Goal: Information Seeking & Learning: Learn about a topic

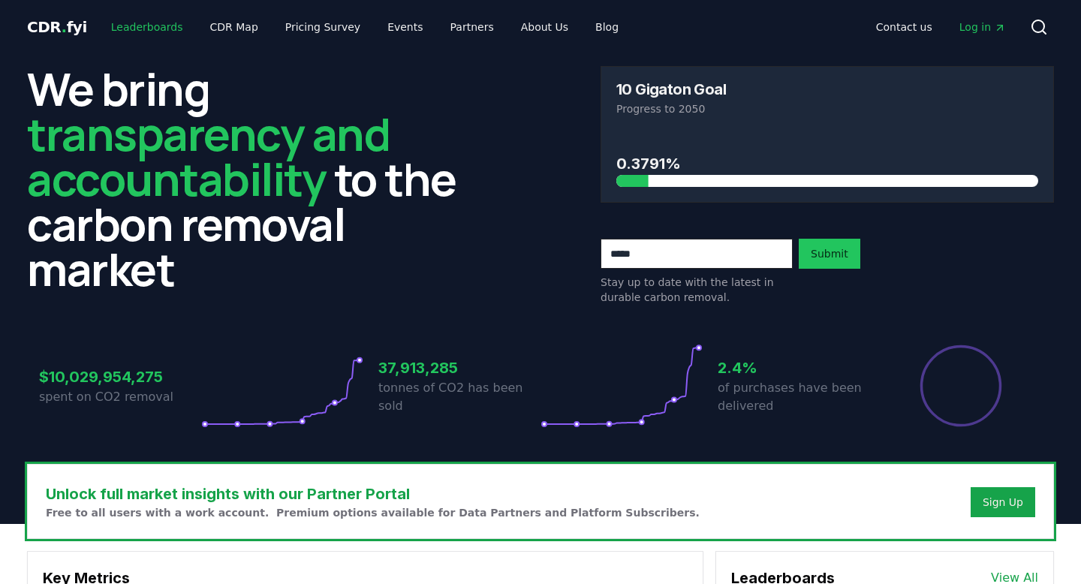
click at [151, 29] on link "Leaderboards" at bounding box center [147, 27] width 96 height 27
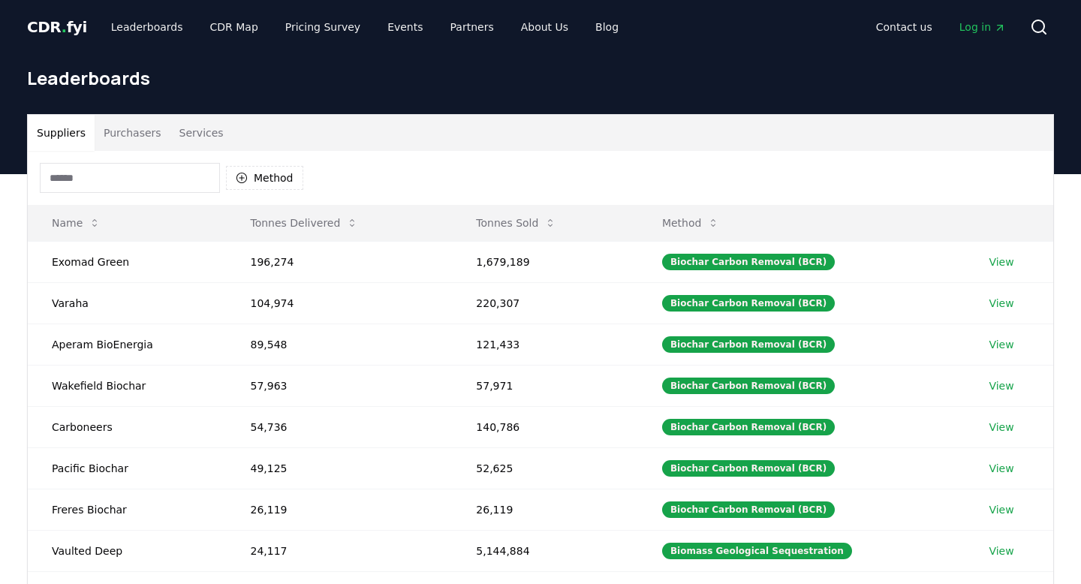
click at [149, 139] on button "Purchasers" at bounding box center [133, 133] width 76 height 36
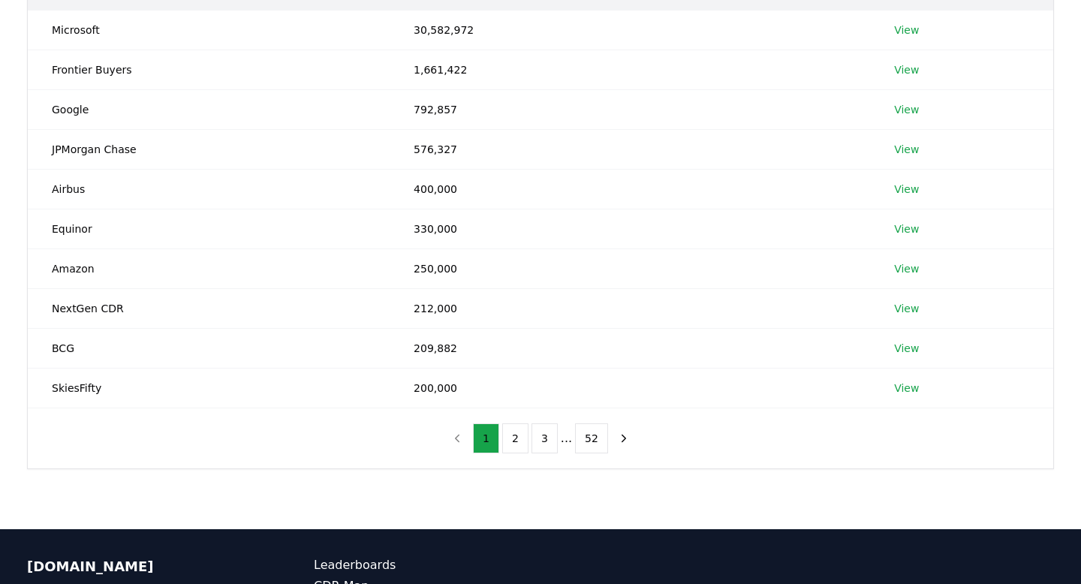
scroll to position [240, 0]
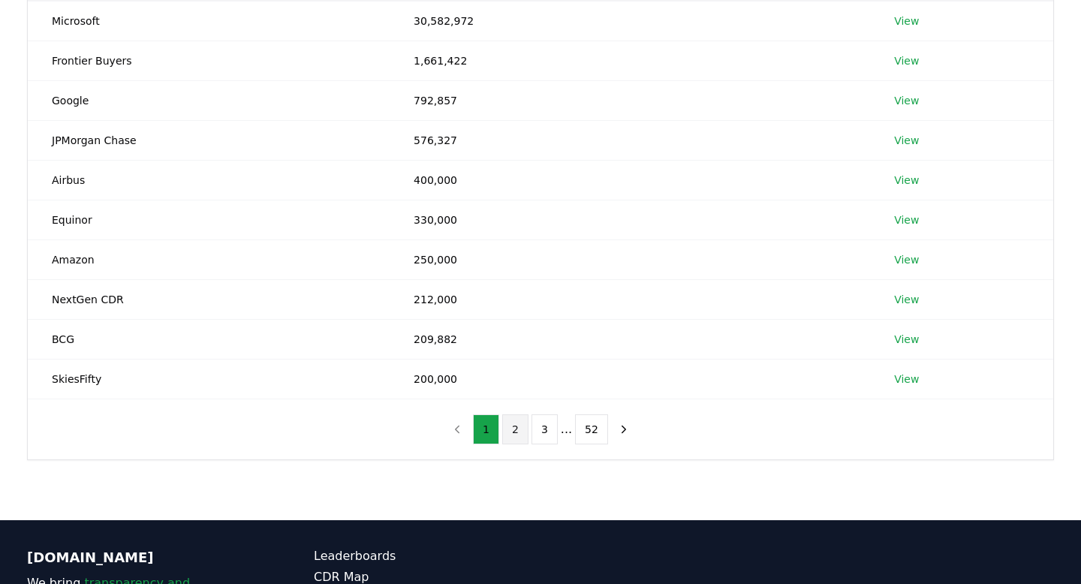
click at [513, 425] on button "2" at bounding box center [515, 429] width 26 height 30
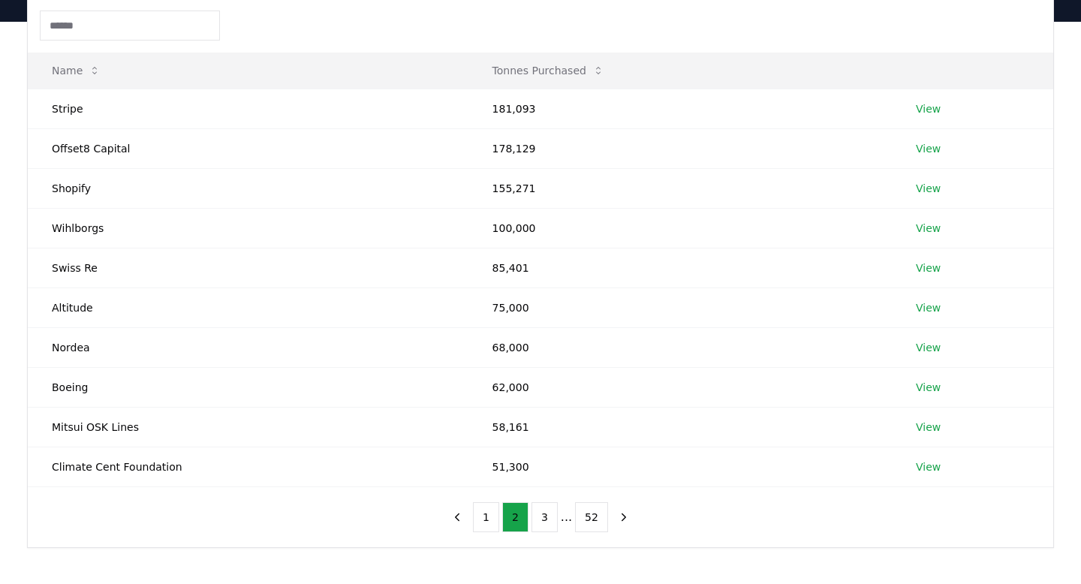
scroll to position [148, 0]
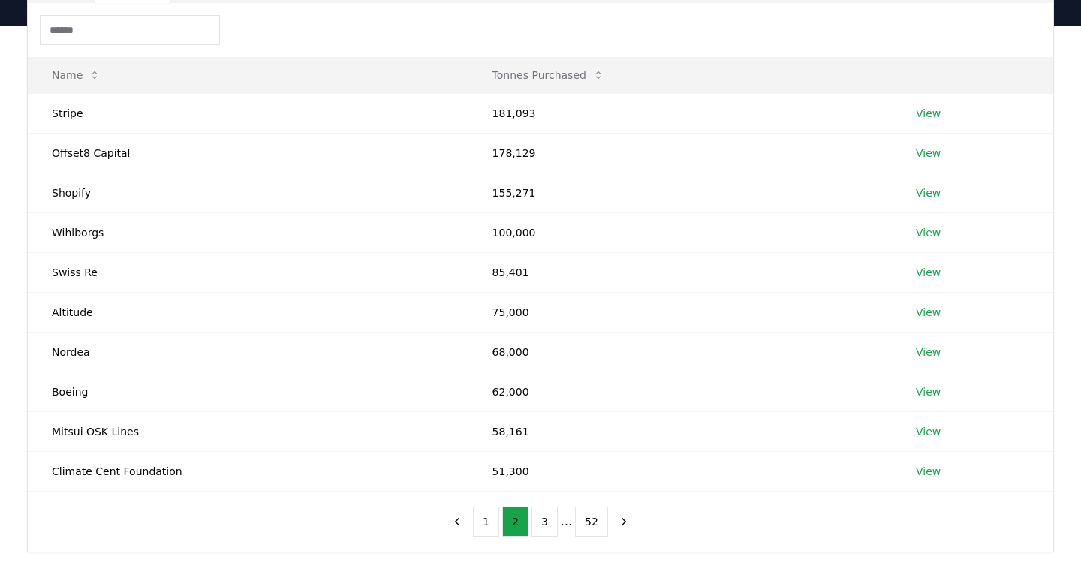
click at [104, 43] on input at bounding box center [130, 30] width 180 height 30
click at [284, 30] on div at bounding box center [540, 30] width 1025 height 54
click at [74, 315] on td "Altitude" at bounding box center [248, 312] width 440 height 40
click at [74, 351] on td "Nordea" at bounding box center [248, 352] width 440 height 40
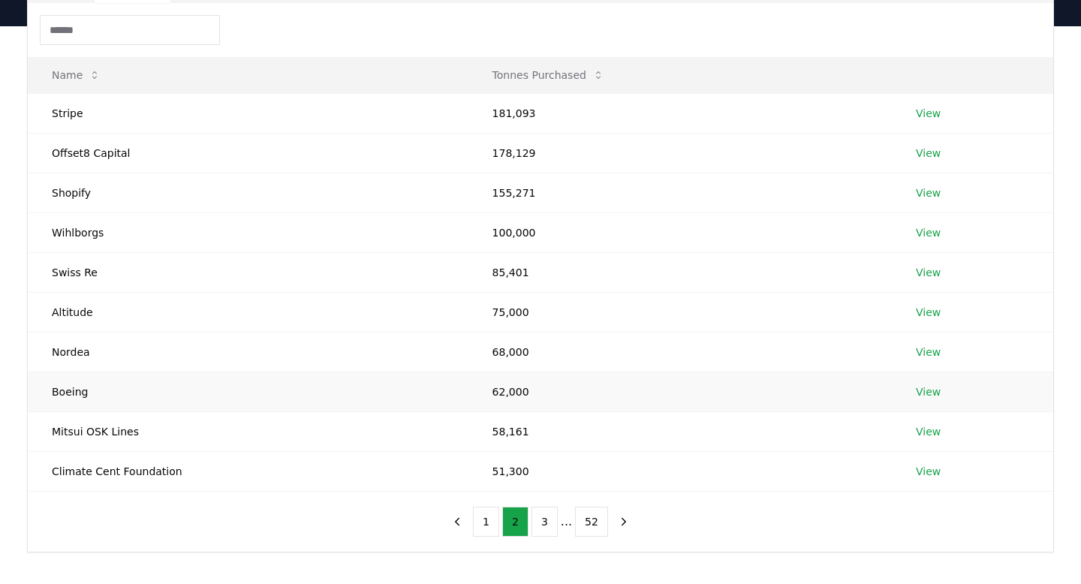
click at [74, 392] on td "Boeing" at bounding box center [248, 391] width 440 height 40
copy td "Boeing"
click at [116, 507] on div "Name Tonnes Purchased Stripe 181,093 View Offset8 Capital 178,129 View Shopify …" at bounding box center [540, 277] width 1025 height 549
click at [155, 471] on td "Climate Cent Foundation" at bounding box center [248, 471] width 440 height 40
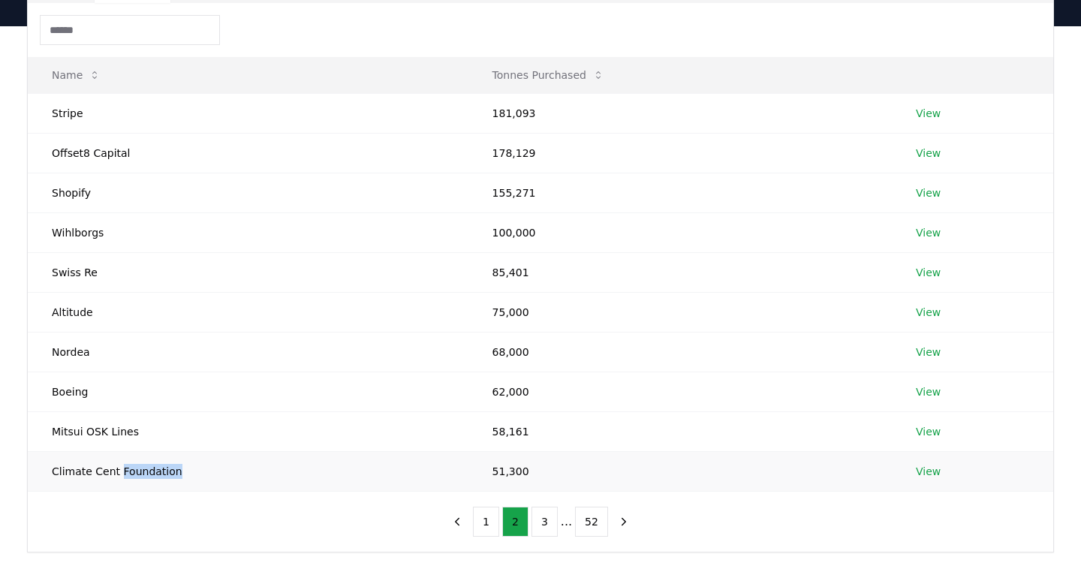
click at [155, 471] on td "Climate Cent Foundation" at bounding box center [248, 471] width 440 height 40
copy td "Climate Cent Foundation"
click at [545, 519] on button "3" at bounding box center [544, 522] width 26 height 30
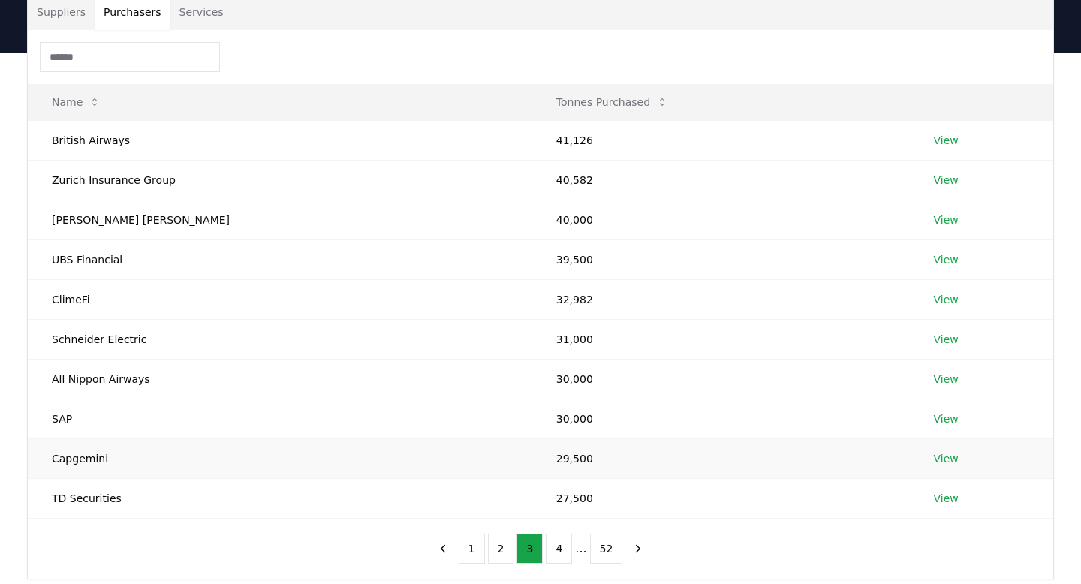
scroll to position [122, 0]
click at [82, 139] on td "British Airways" at bounding box center [280, 139] width 504 height 40
click at [106, 182] on td "Zurich Insurance Group" at bounding box center [280, 178] width 504 height 40
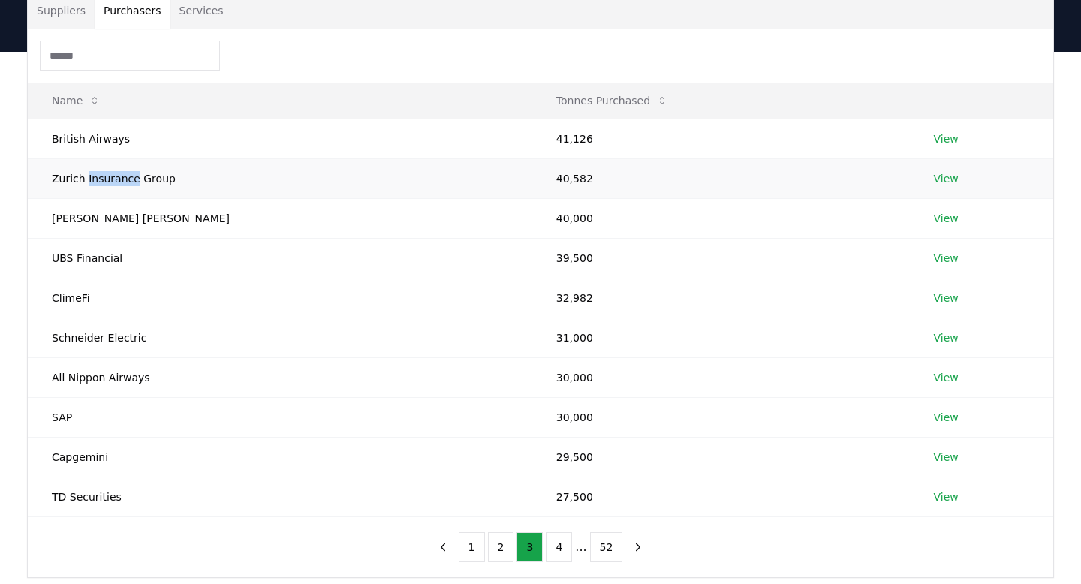
click at [106, 182] on td "Zurich Insurance Group" at bounding box center [280, 178] width 504 height 40
copy td "Zurich Insurance Group"
click at [106, 217] on td "Morgan Stanley" at bounding box center [280, 218] width 504 height 40
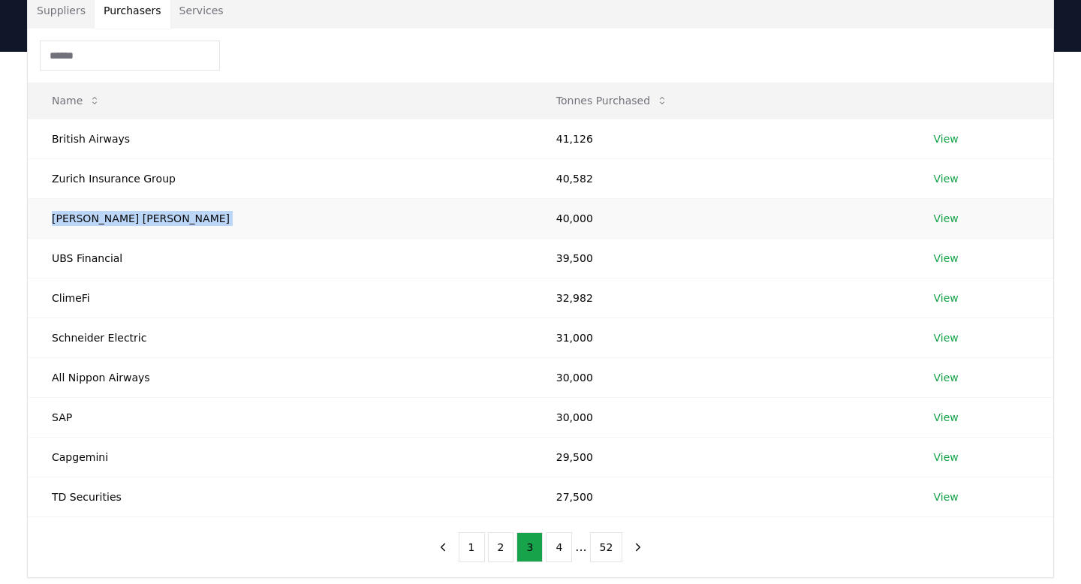
click at [106, 217] on td "Morgan Stanley" at bounding box center [280, 218] width 504 height 40
copy td "Morgan Stanley"
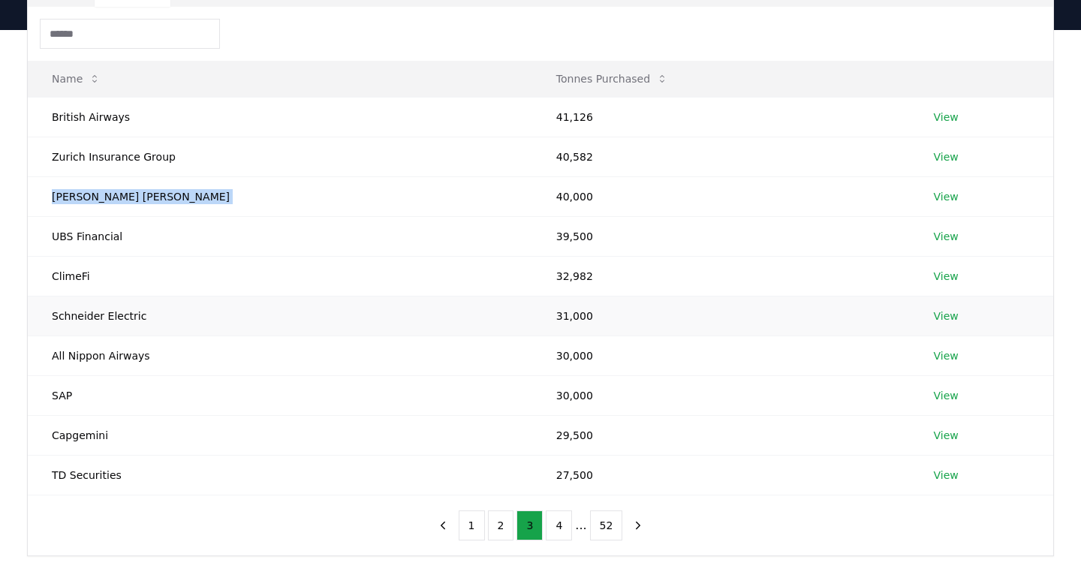
scroll to position [143, 0]
click at [560, 519] on button "4" at bounding box center [559, 527] width 26 height 30
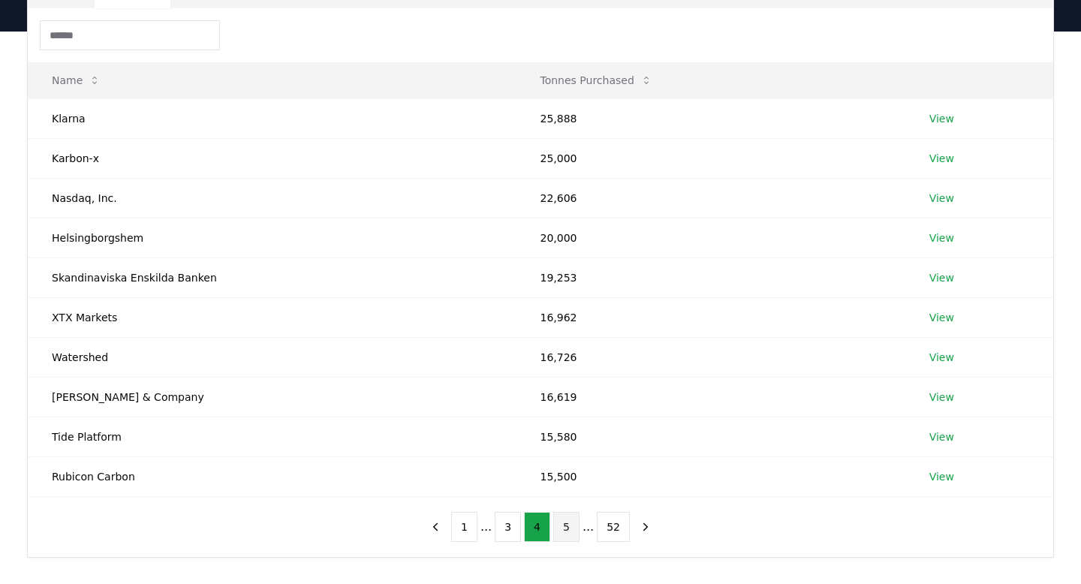
click at [562, 530] on button "5" at bounding box center [566, 527] width 26 height 30
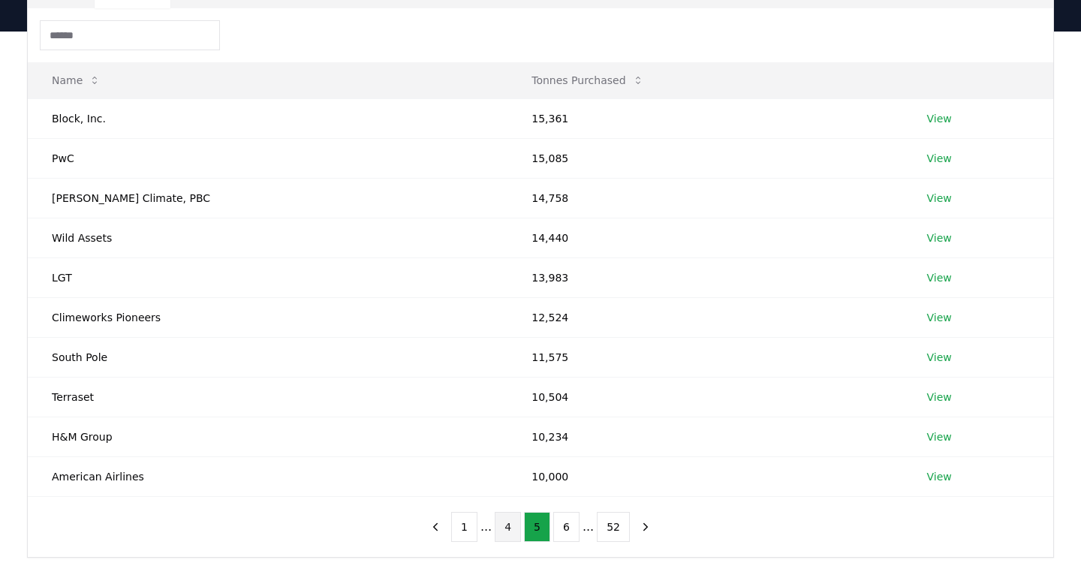
click at [513, 528] on button "4" at bounding box center [508, 527] width 26 height 30
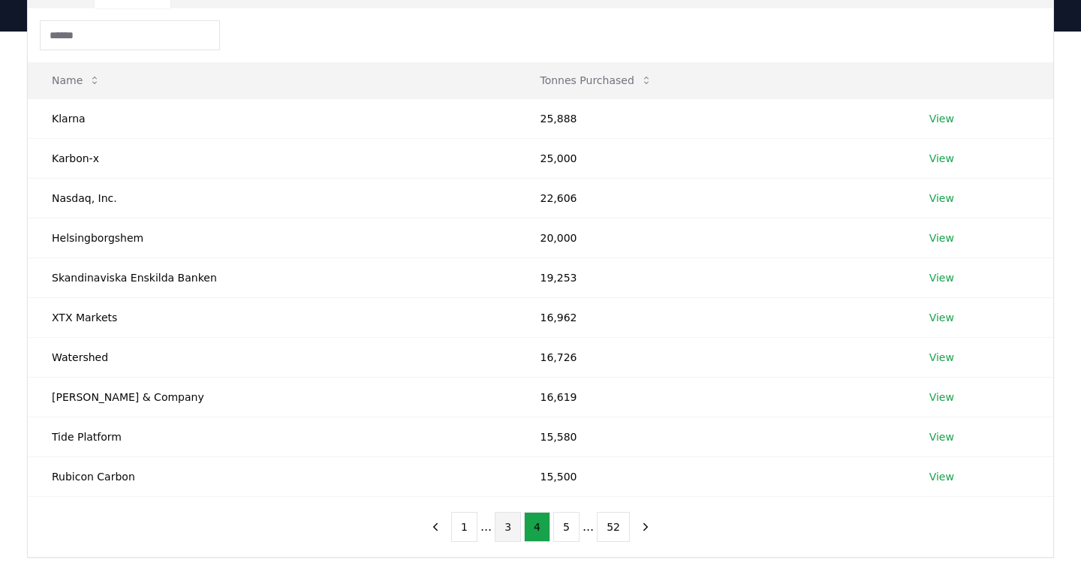
click at [507, 525] on button "3" at bounding box center [508, 527] width 26 height 30
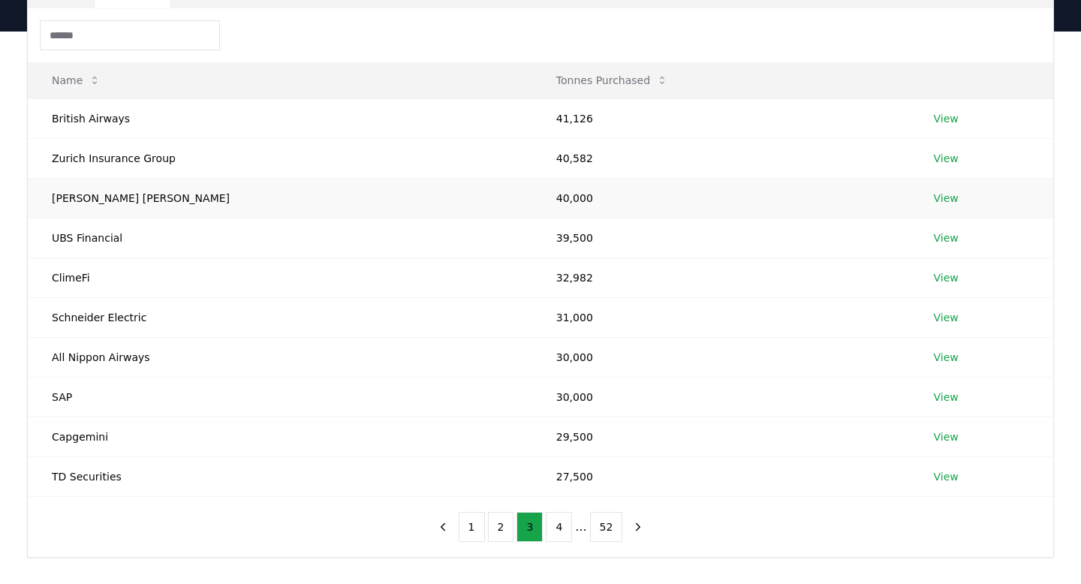
click at [934, 194] on link "View" at bounding box center [946, 198] width 25 height 15
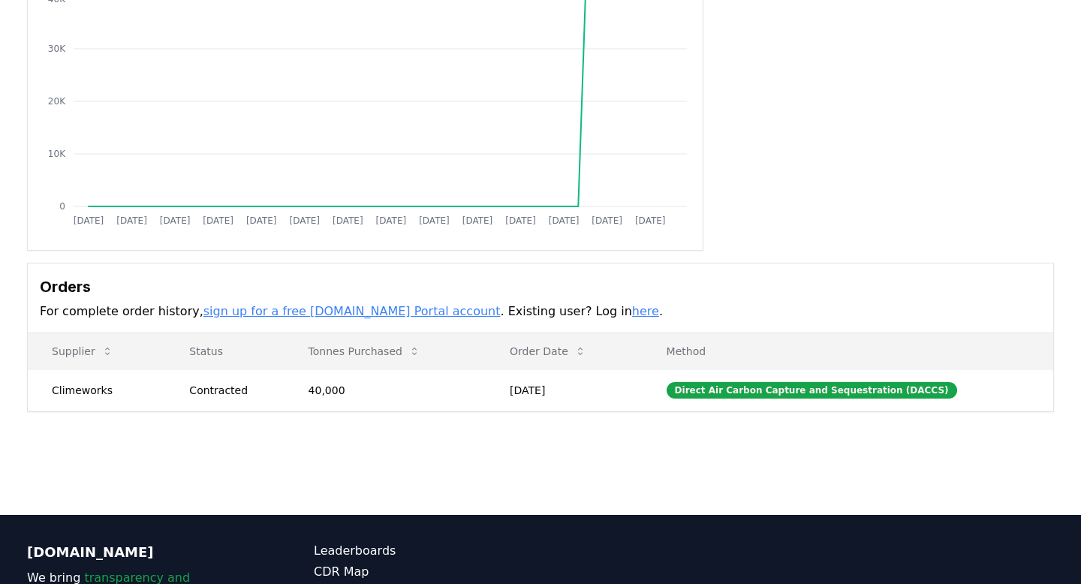
scroll to position [188, 0]
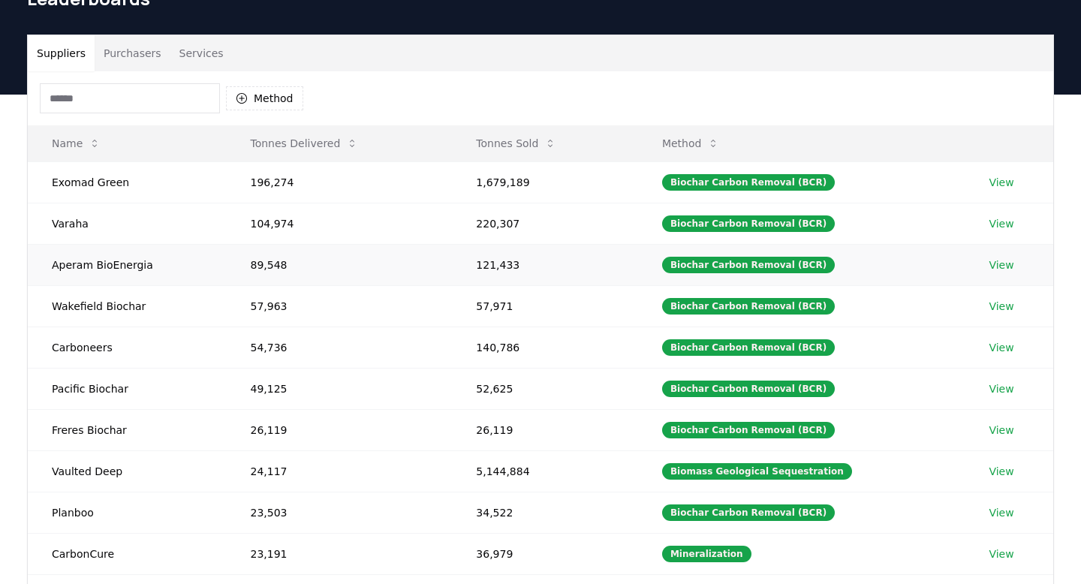
scroll to position [74, 0]
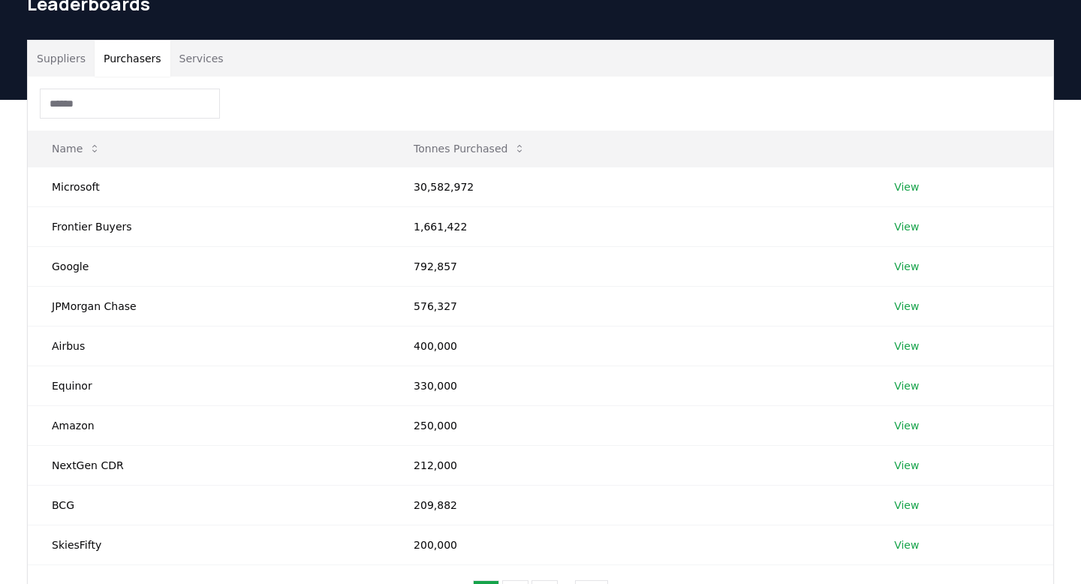
click at [140, 72] on button "Purchasers" at bounding box center [133, 59] width 76 height 36
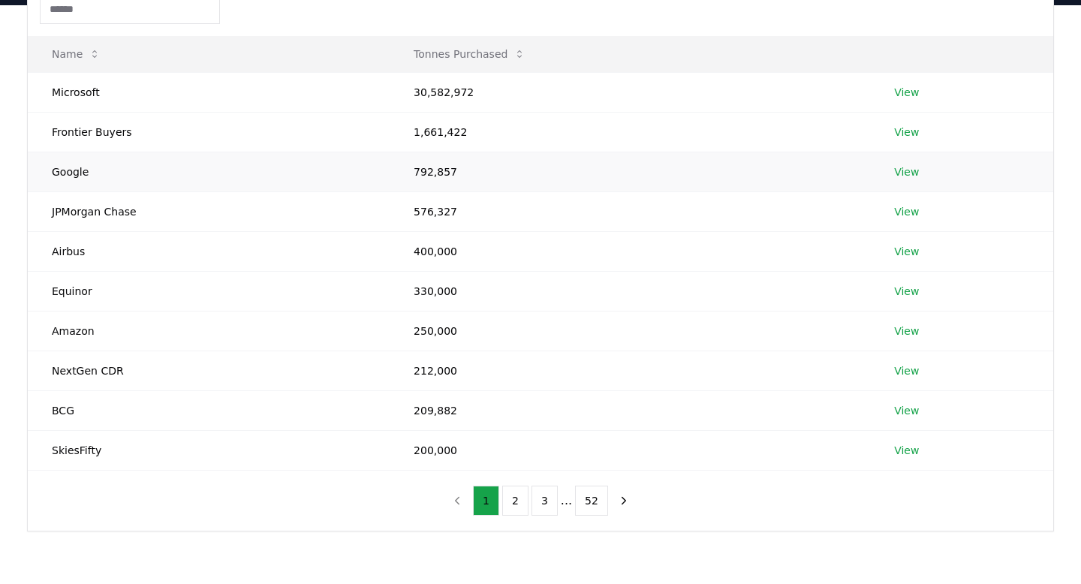
scroll to position [172, 0]
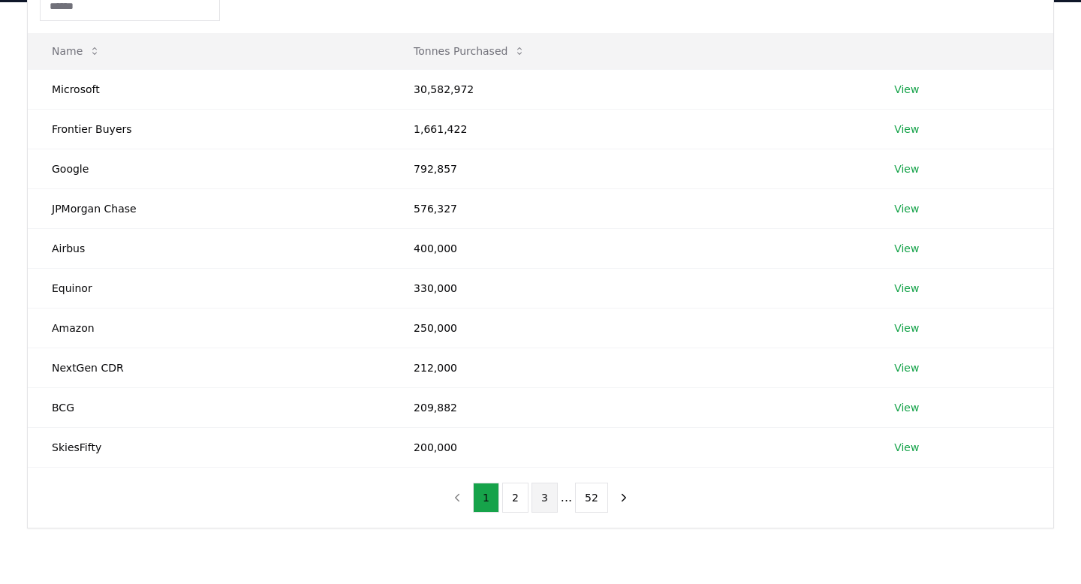
click at [551, 498] on button "3" at bounding box center [544, 498] width 26 height 30
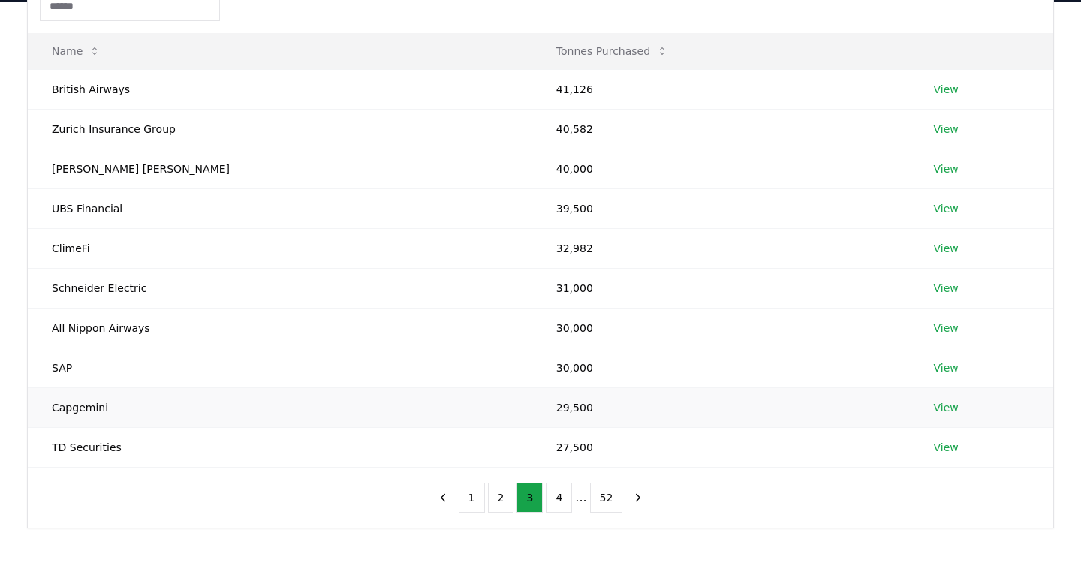
scroll to position [189, 0]
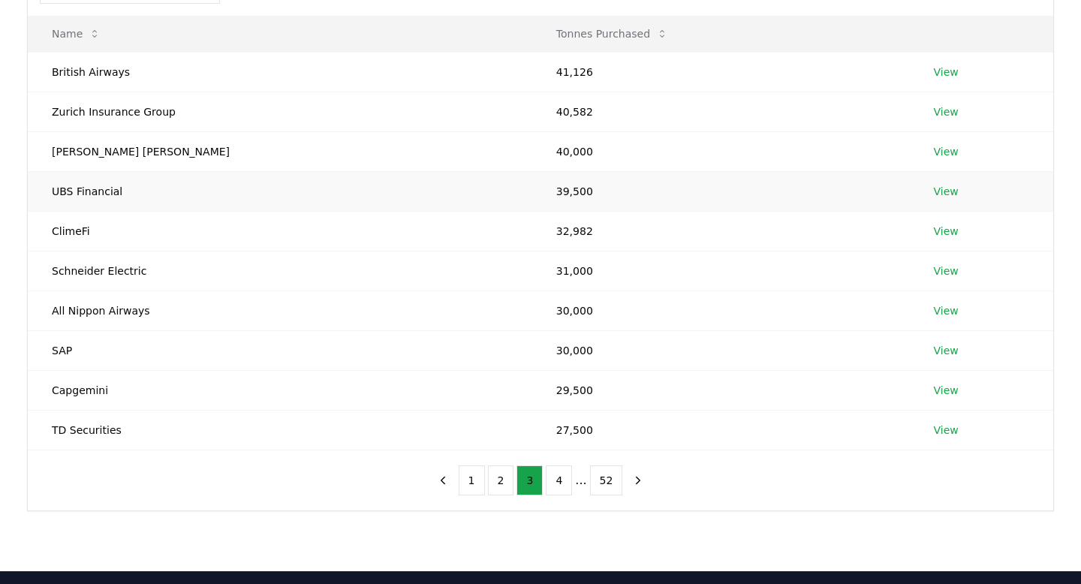
click at [87, 188] on td "UBS Financial" at bounding box center [280, 191] width 504 height 40
click at [934, 194] on link "View" at bounding box center [946, 191] width 25 height 15
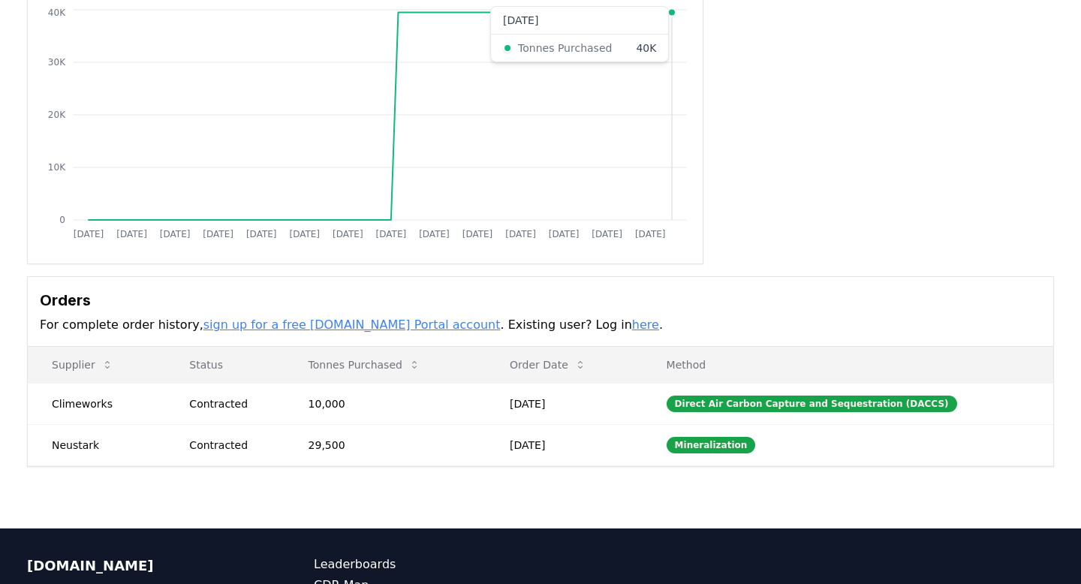
scroll to position [197, 0]
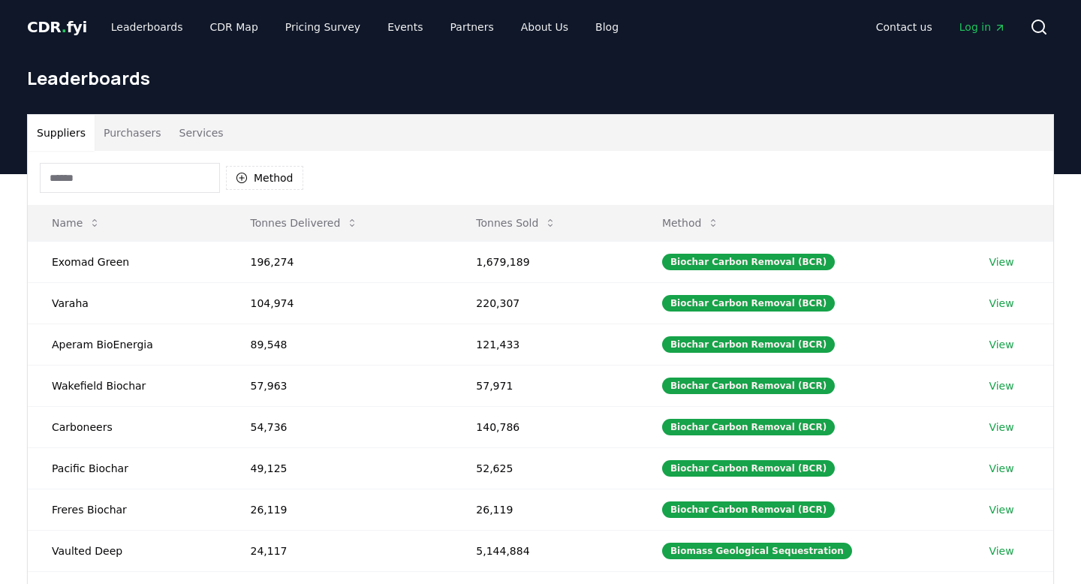
scroll to position [189, 0]
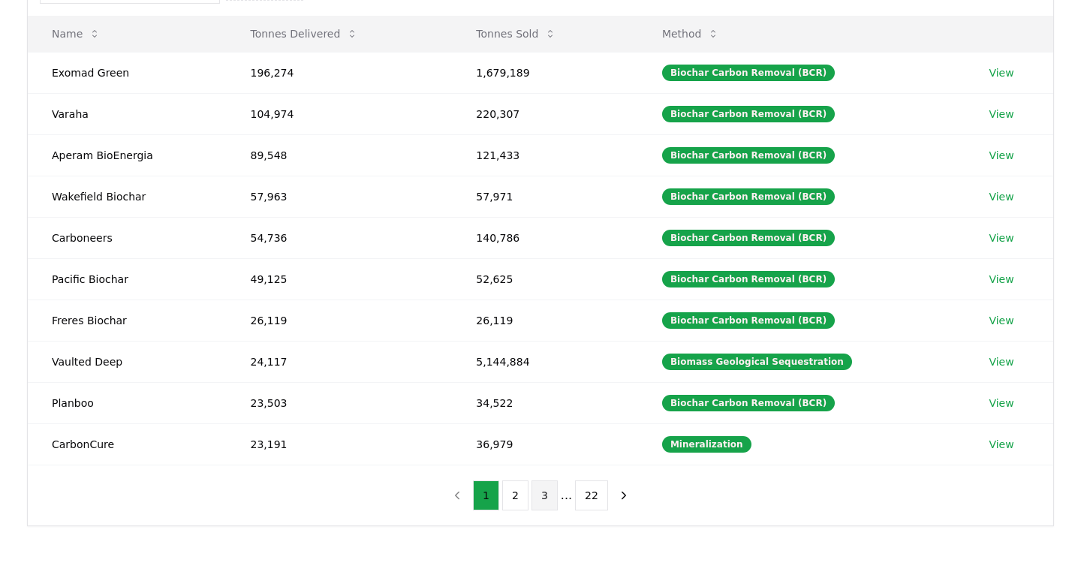
click at [552, 492] on button "3" at bounding box center [544, 495] width 26 height 30
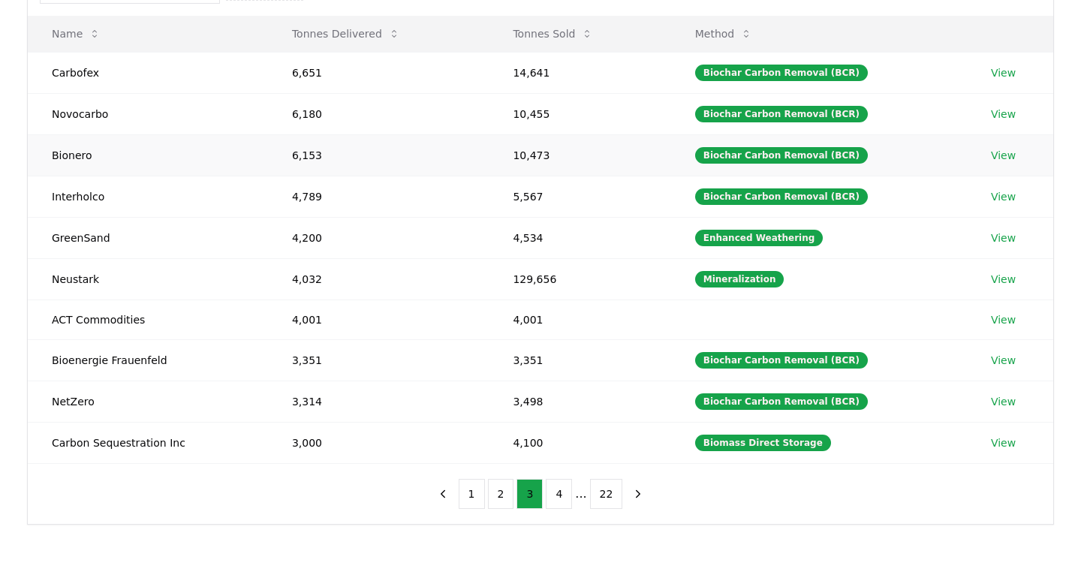
scroll to position [123, 0]
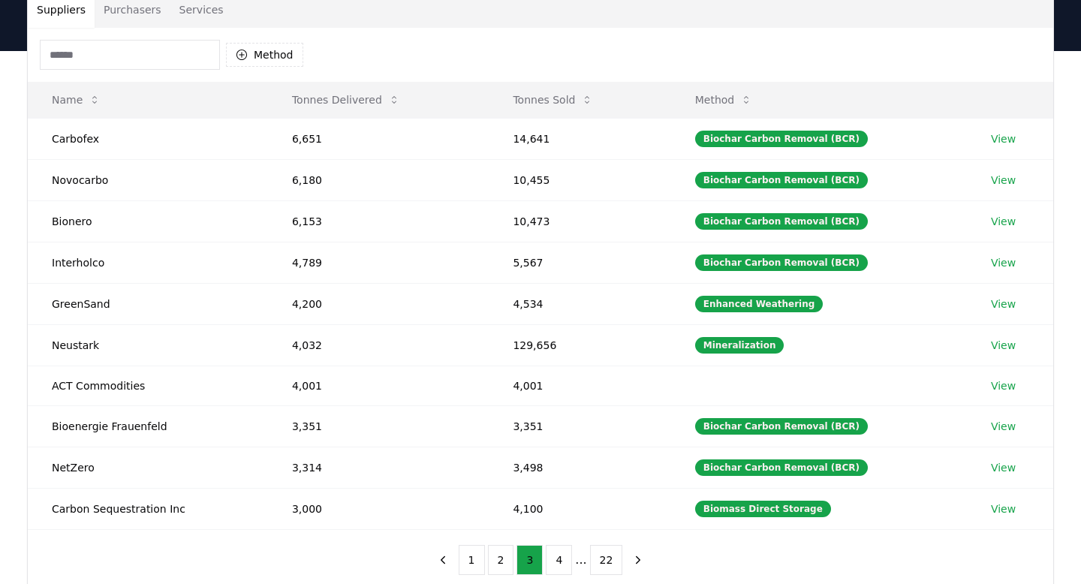
click at [131, 13] on button "Purchasers" at bounding box center [133, 10] width 76 height 36
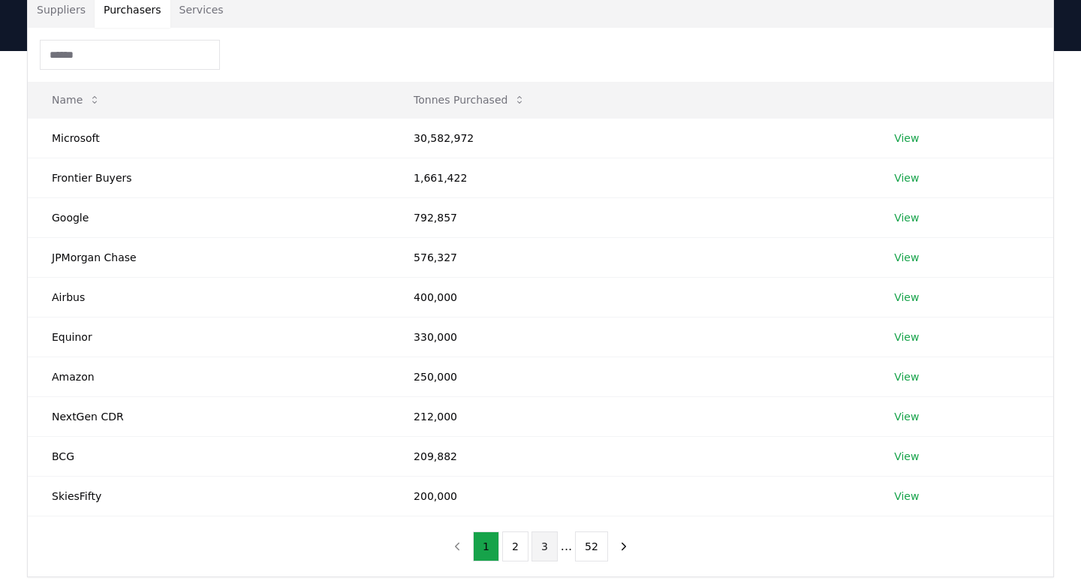
click at [539, 536] on button "3" at bounding box center [544, 546] width 26 height 30
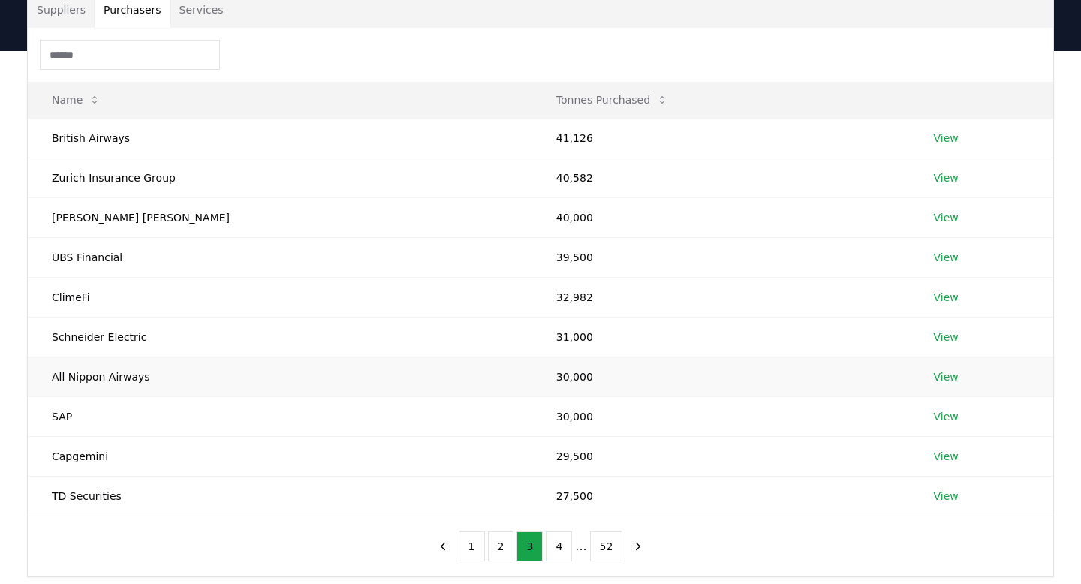
scroll to position [191, 0]
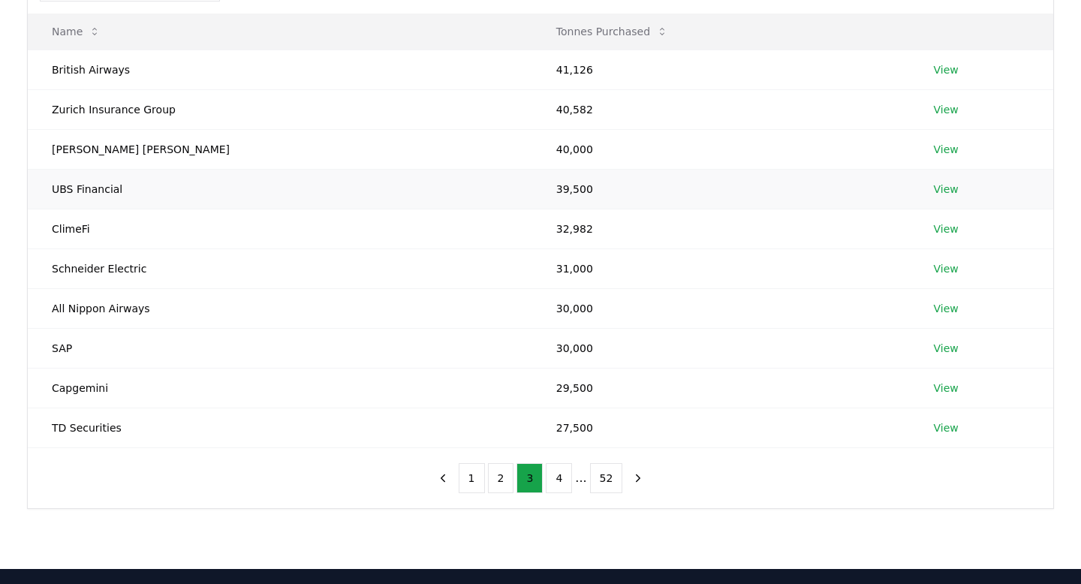
click at [93, 187] on td "UBS Financial" at bounding box center [280, 189] width 504 height 40
copy td "UBS Financial"
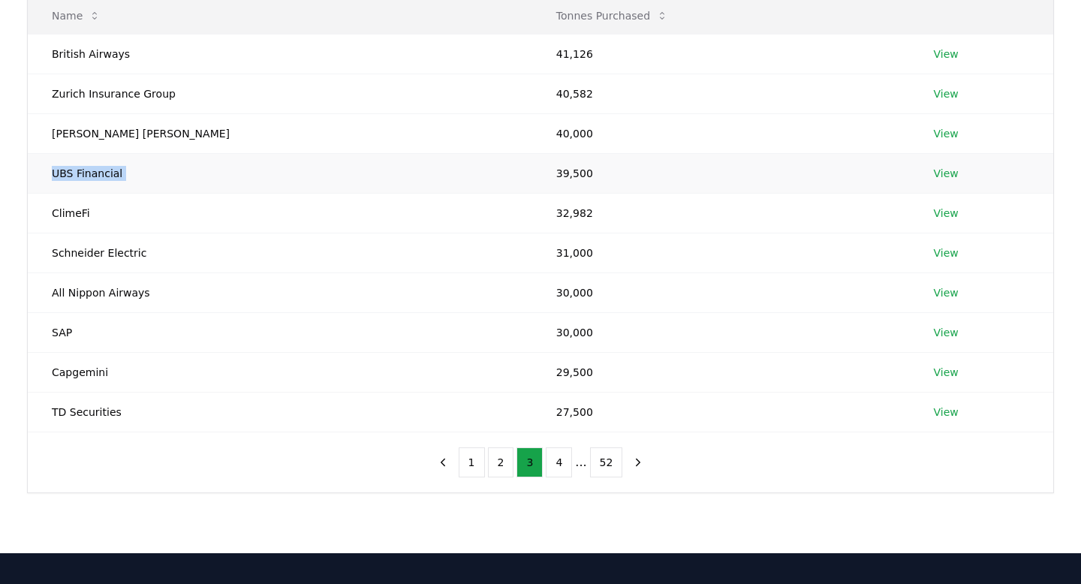
scroll to position [209, 0]
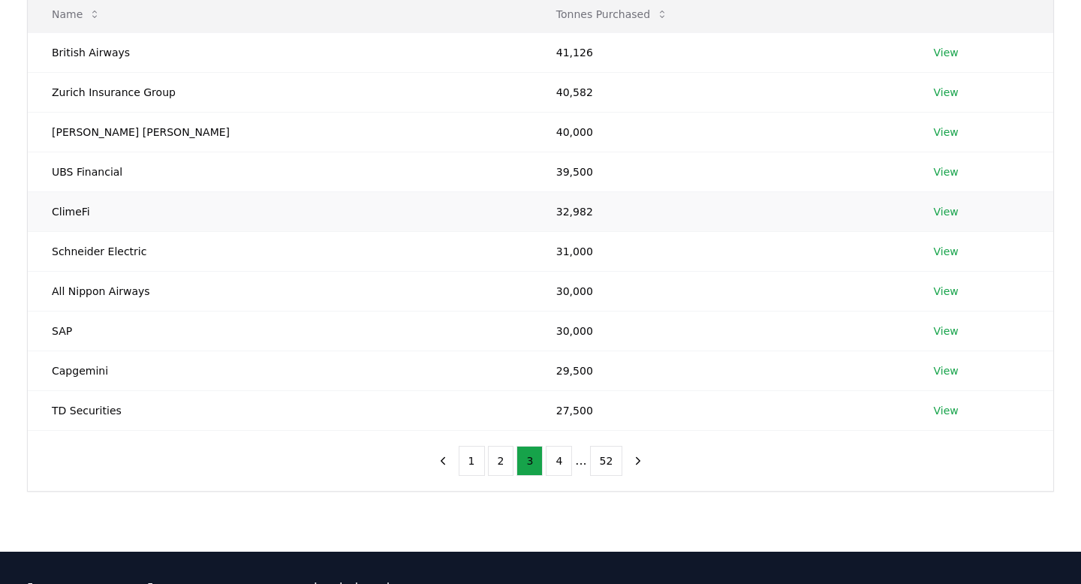
click at [68, 210] on td "ClimeFi" at bounding box center [280, 211] width 504 height 40
copy td "ClimeFi"
click at [124, 257] on td "Schneider Electric" at bounding box center [280, 251] width 504 height 40
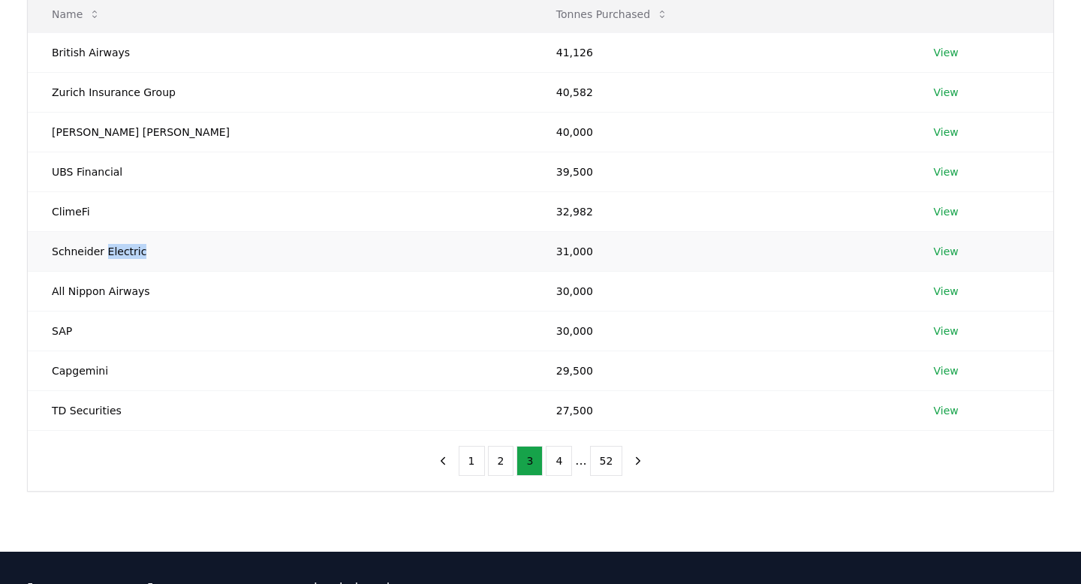
click at [124, 257] on td "Schneider Electric" at bounding box center [280, 251] width 504 height 40
copy td "Schneider Electric"
click at [83, 252] on td "Schneider Electric" at bounding box center [280, 251] width 504 height 40
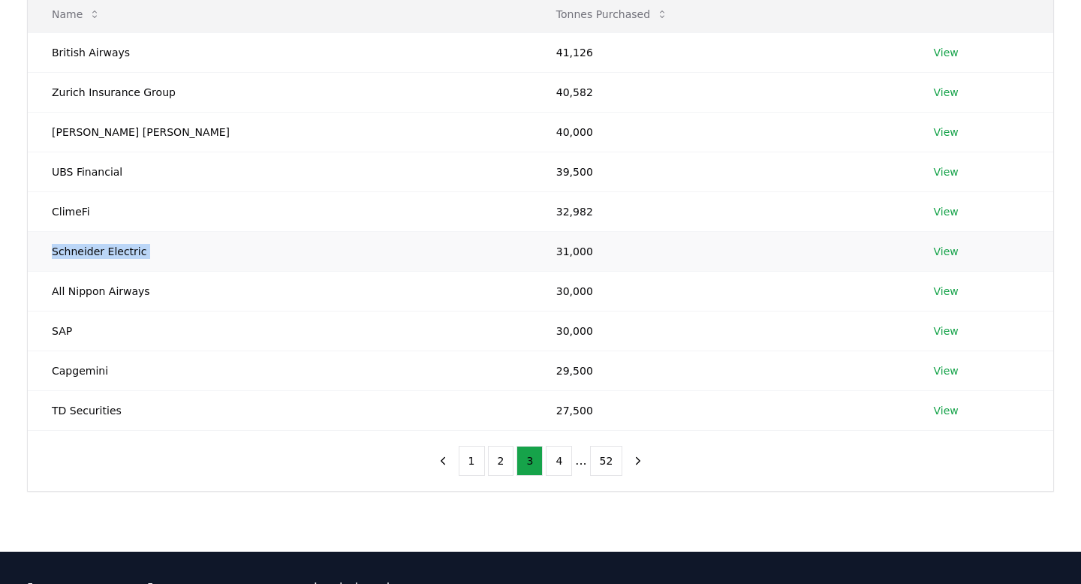
click at [83, 252] on td "Schneider Electric" at bounding box center [280, 251] width 504 height 40
copy td "Schneider Electric"
click at [90, 289] on td "All Nippon Airways" at bounding box center [280, 291] width 504 height 40
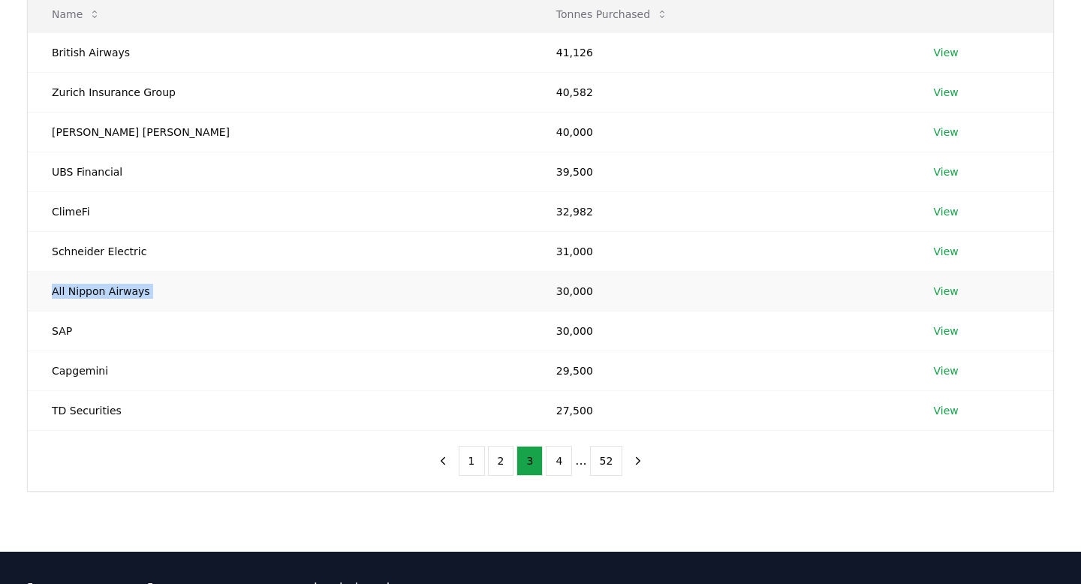
copy td "All Nippon Airways"
click at [64, 332] on td "SAP" at bounding box center [280, 331] width 504 height 40
copy td "SAP"
click at [92, 410] on td "TD Securities" at bounding box center [280, 410] width 504 height 40
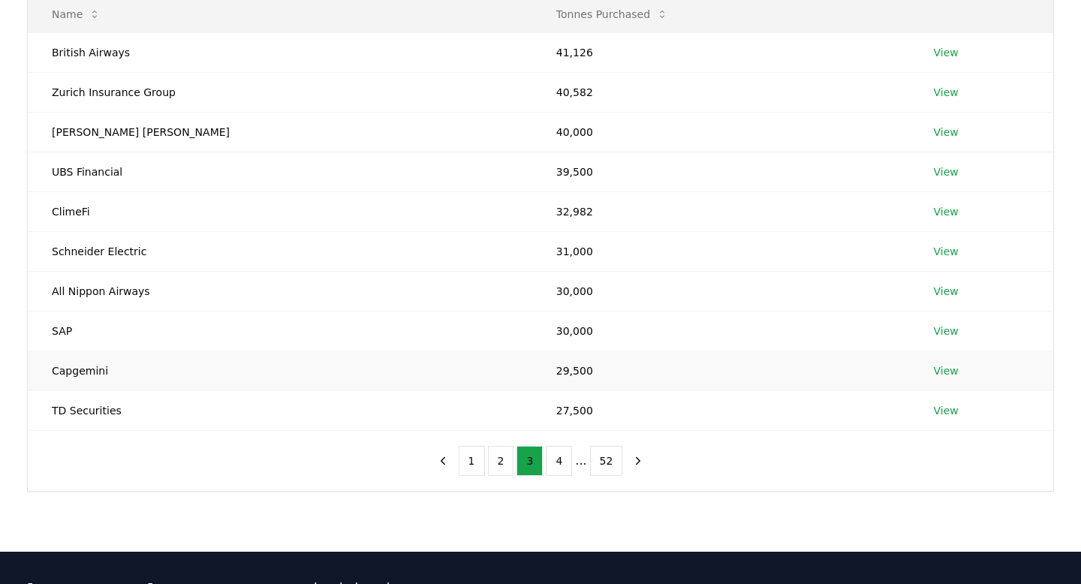
click at [79, 366] on td "Capgemini" at bounding box center [280, 370] width 504 height 40
copy td "Capgemini"
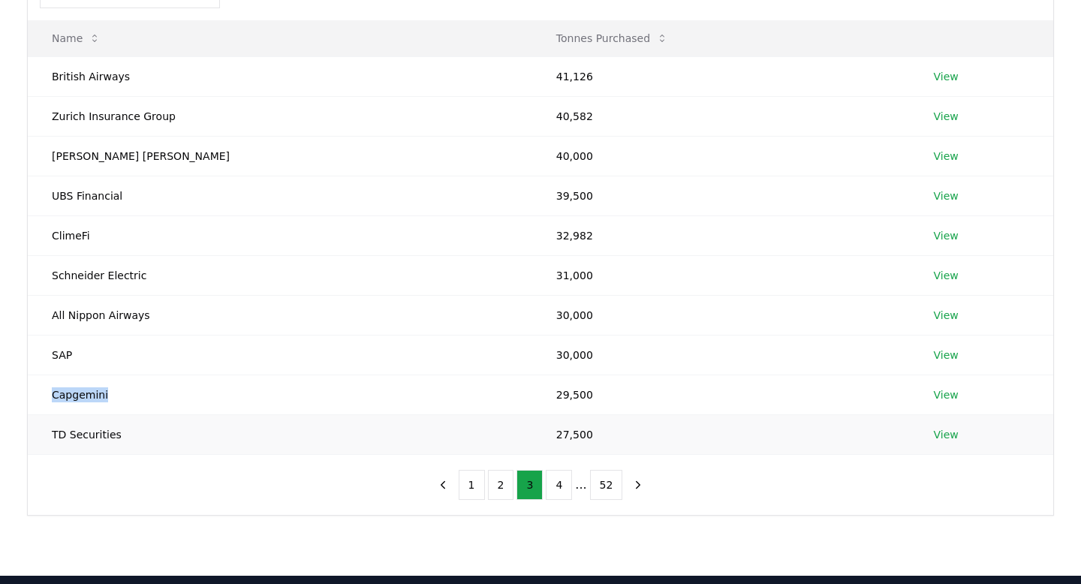
scroll to position [184, 0]
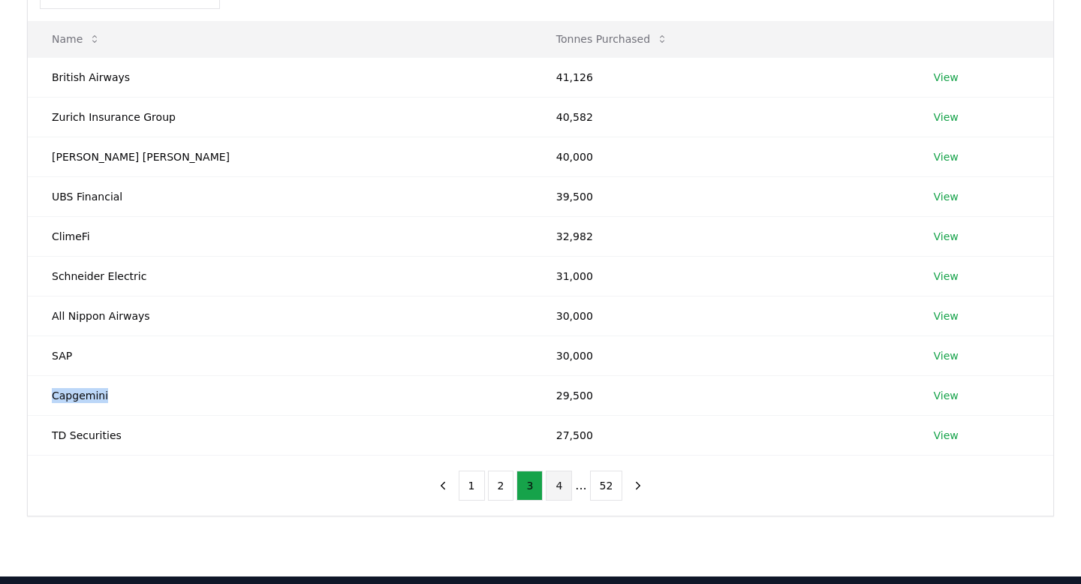
click at [558, 490] on button "4" at bounding box center [559, 486] width 26 height 30
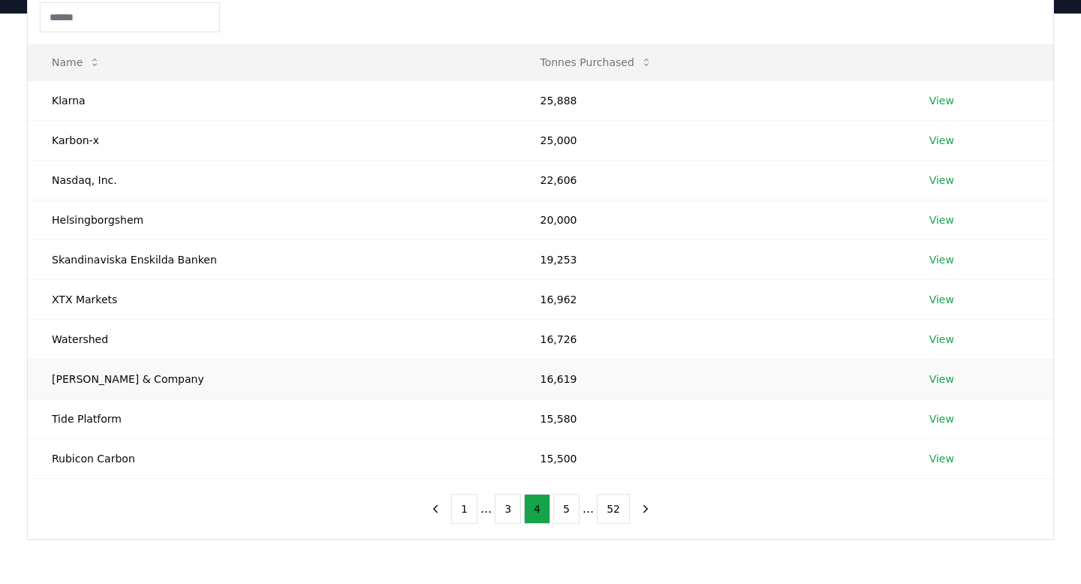
scroll to position [160, 0]
click at [566, 506] on button "5" at bounding box center [566, 510] width 26 height 30
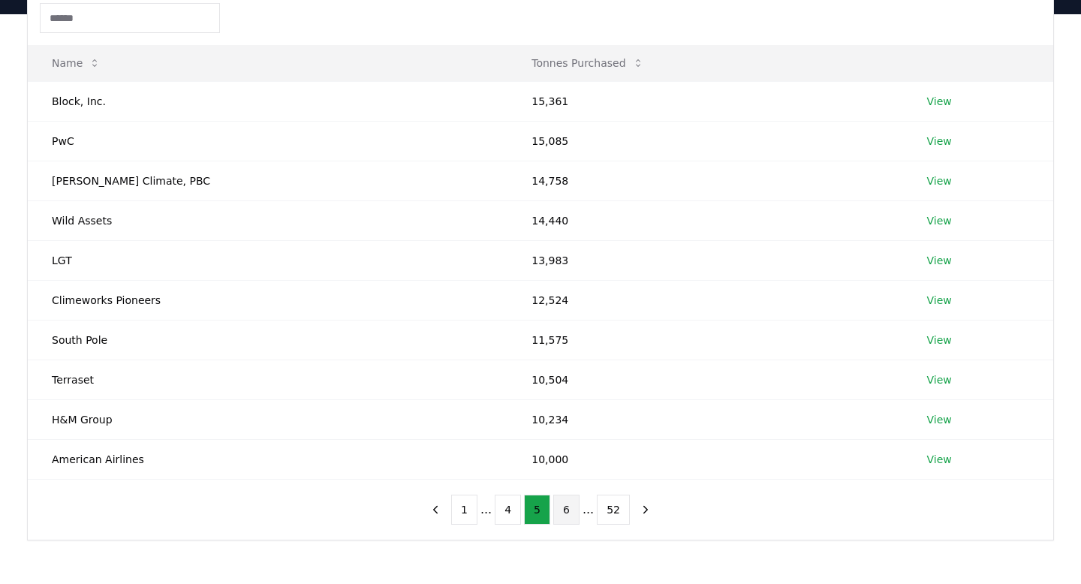
click at [566, 506] on button "6" at bounding box center [566, 510] width 26 height 30
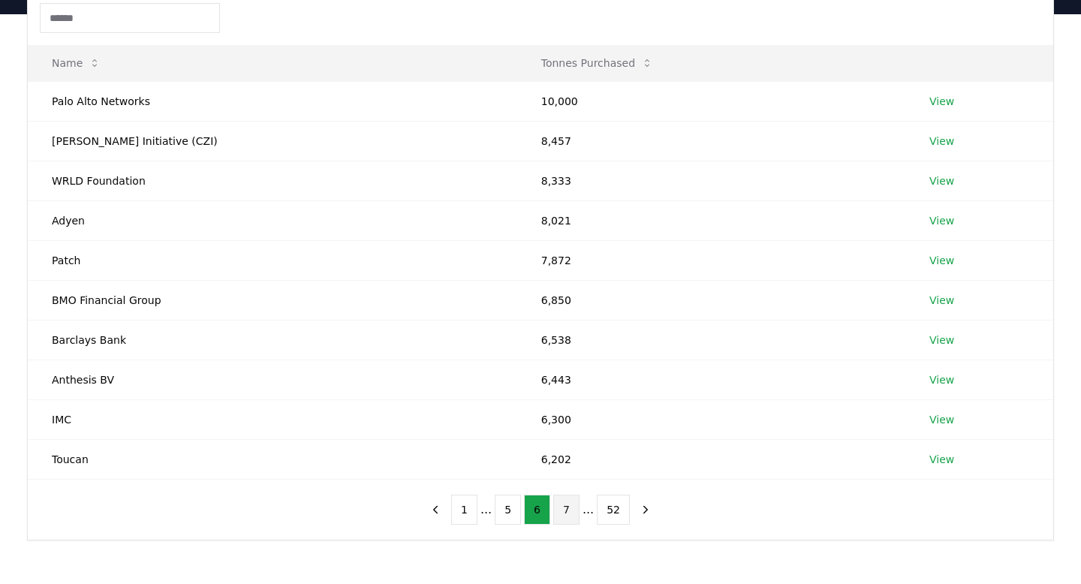
click at [567, 511] on button "7" at bounding box center [566, 510] width 26 height 30
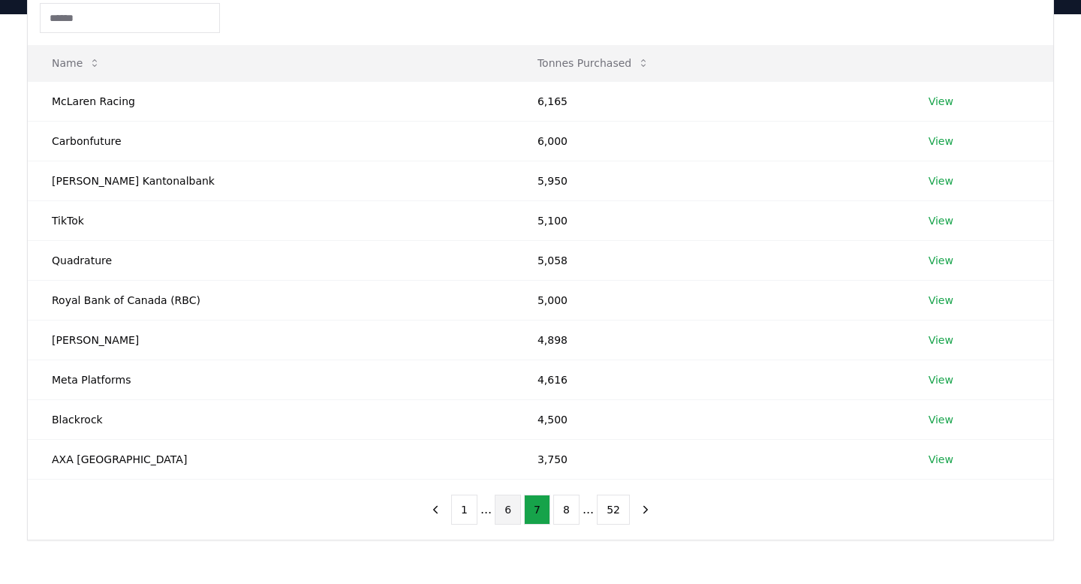
click at [504, 507] on button "6" at bounding box center [508, 510] width 26 height 30
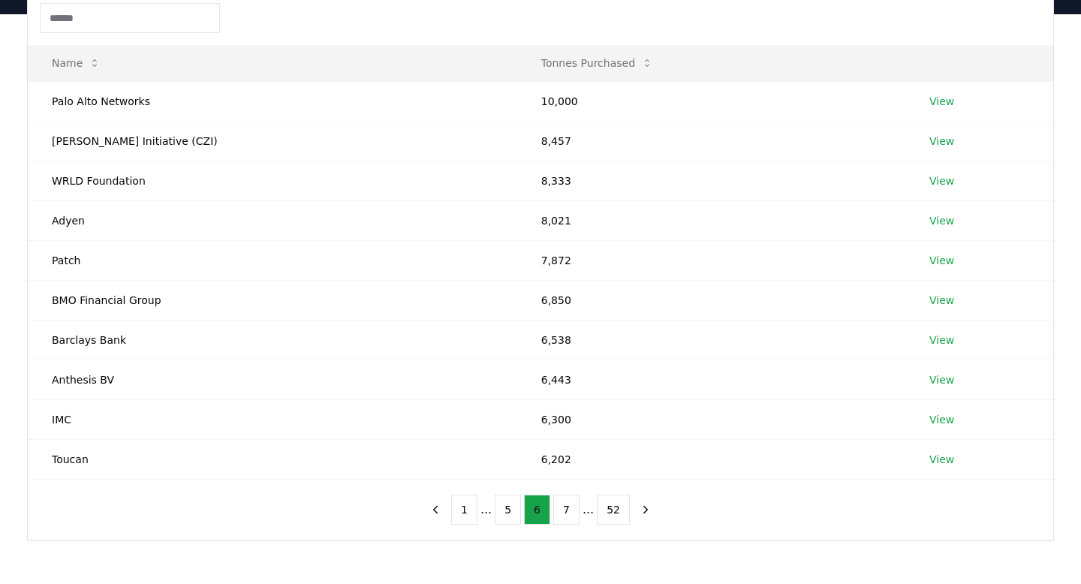
click at [504, 507] on button "5" at bounding box center [508, 510] width 26 height 30
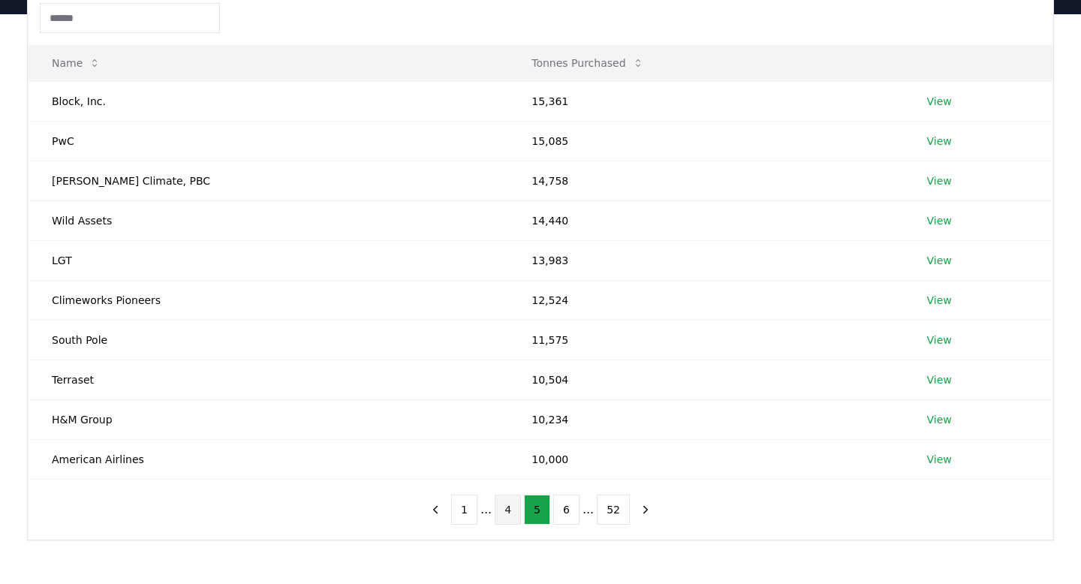
click at [504, 507] on button "4" at bounding box center [508, 510] width 26 height 30
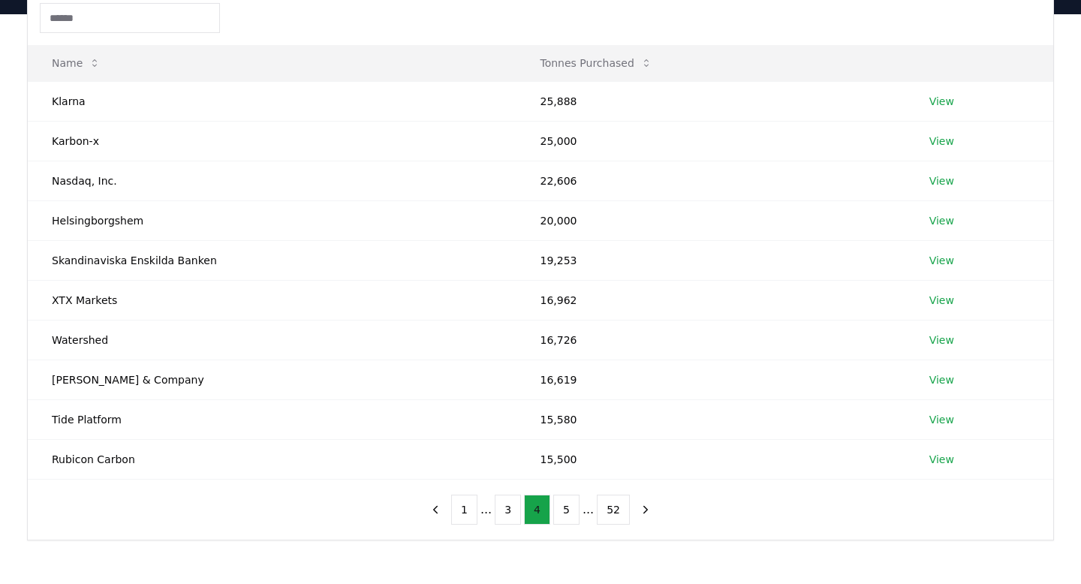
click at [504, 507] on button "3" at bounding box center [508, 510] width 26 height 30
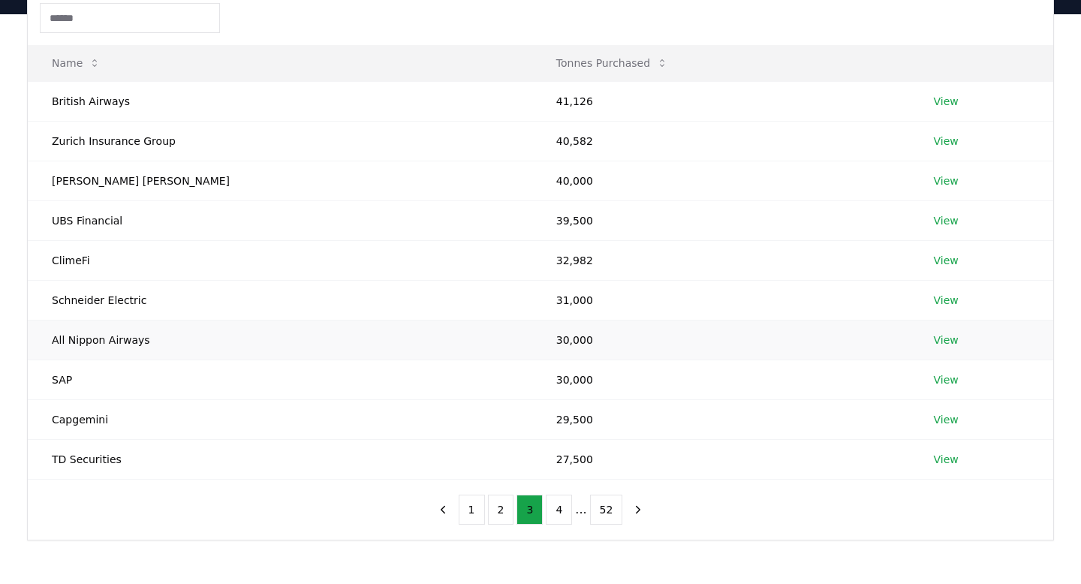
scroll to position [174, 0]
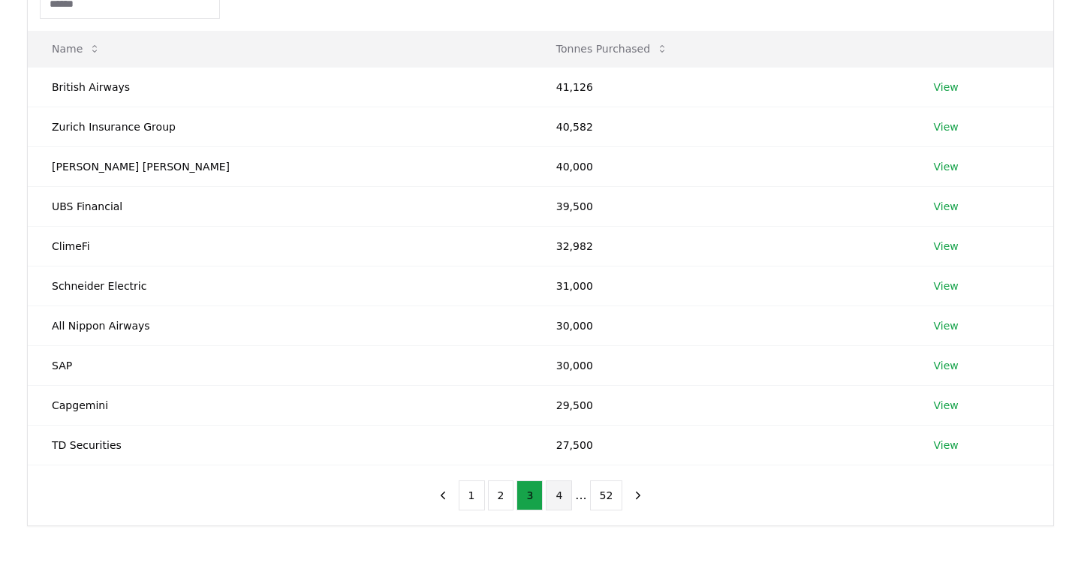
click at [552, 493] on button "4" at bounding box center [559, 495] width 26 height 30
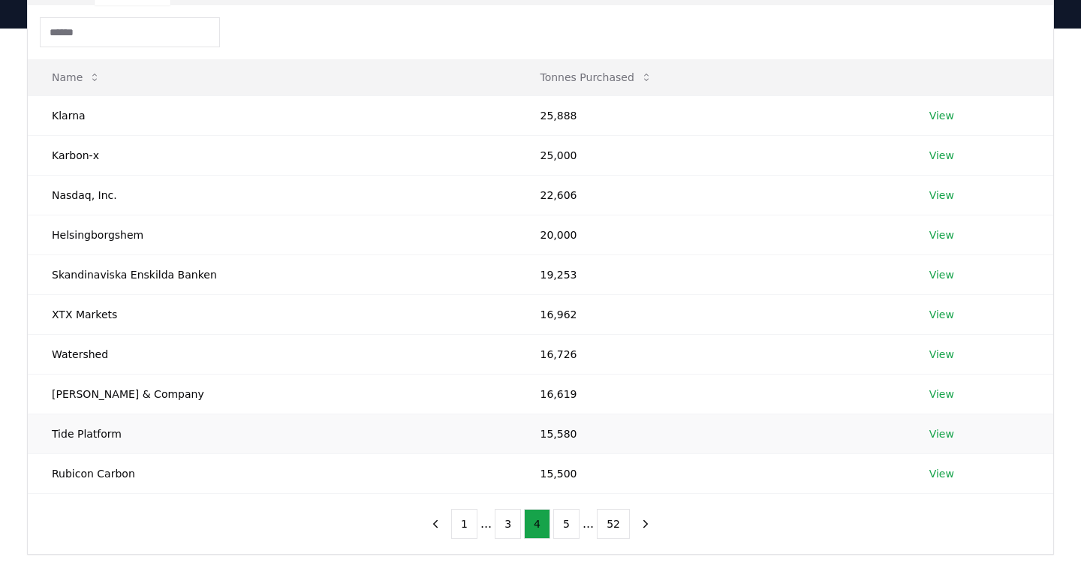
scroll to position [131, 0]
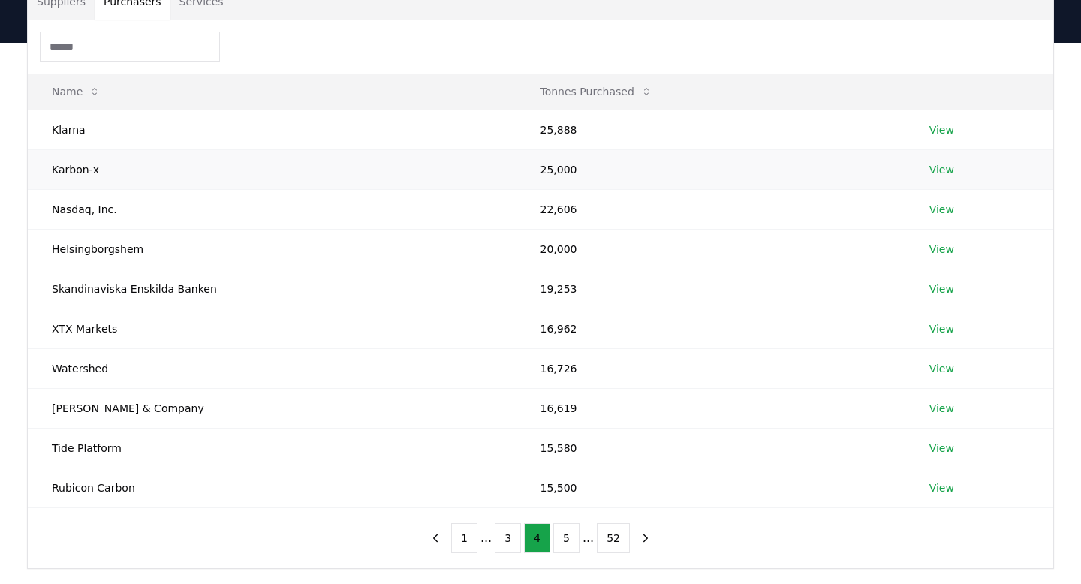
click at [77, 170] on td "Karbon-x" at bounding box center [272, 169] width 488 height 40
copy td "Karbon-x"
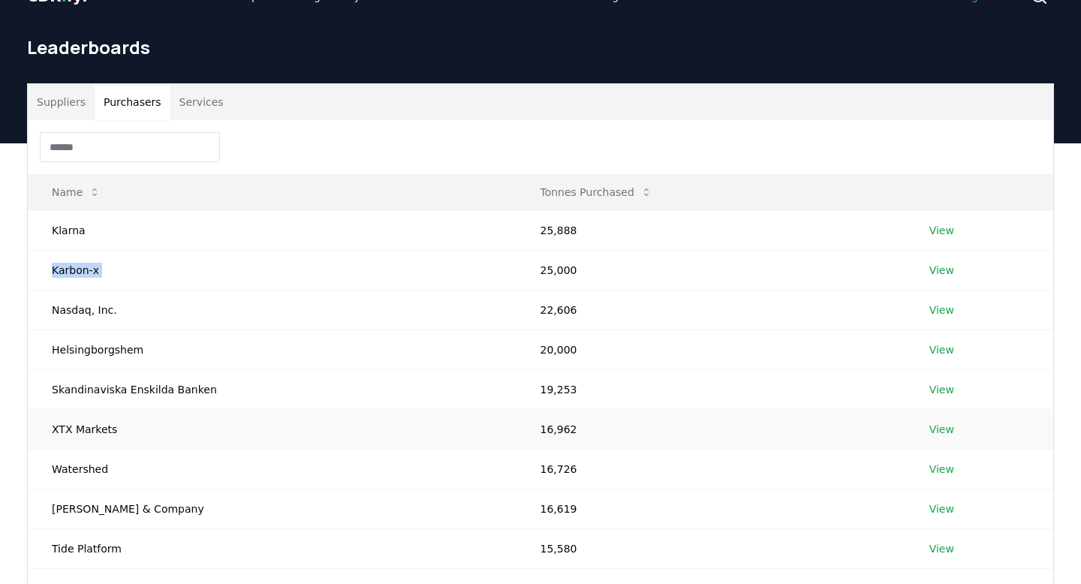
scroll to position [0, 0]
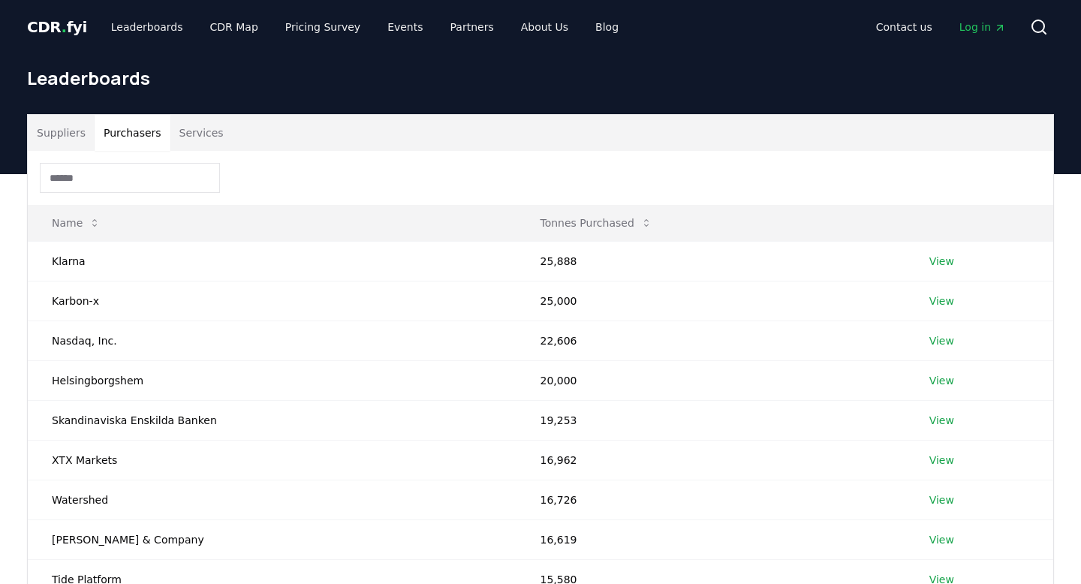
click at [152, 178] on input at bounding box center [130, 178] width 180 height 30
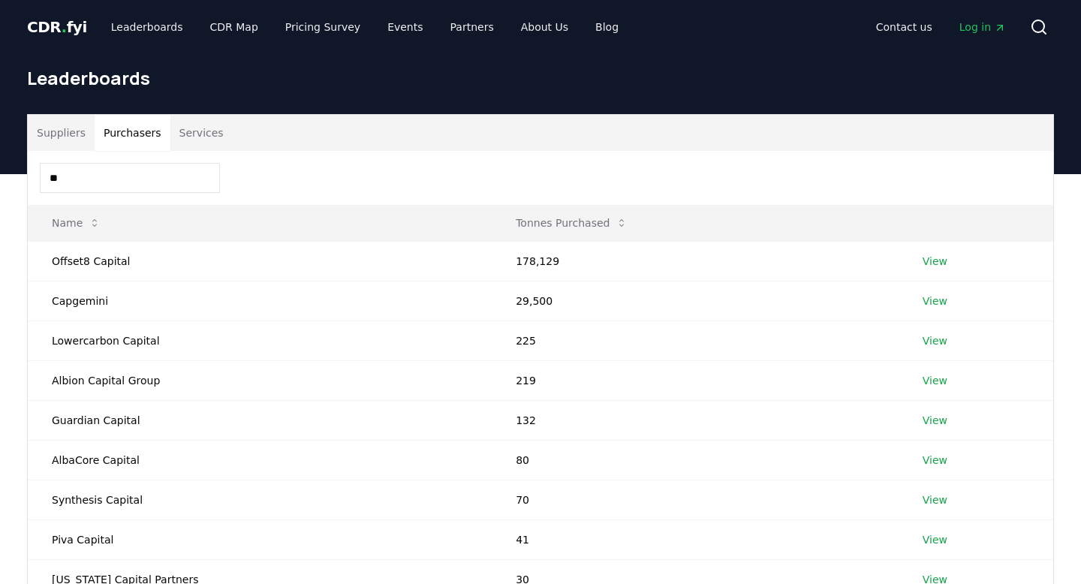
type input "*"
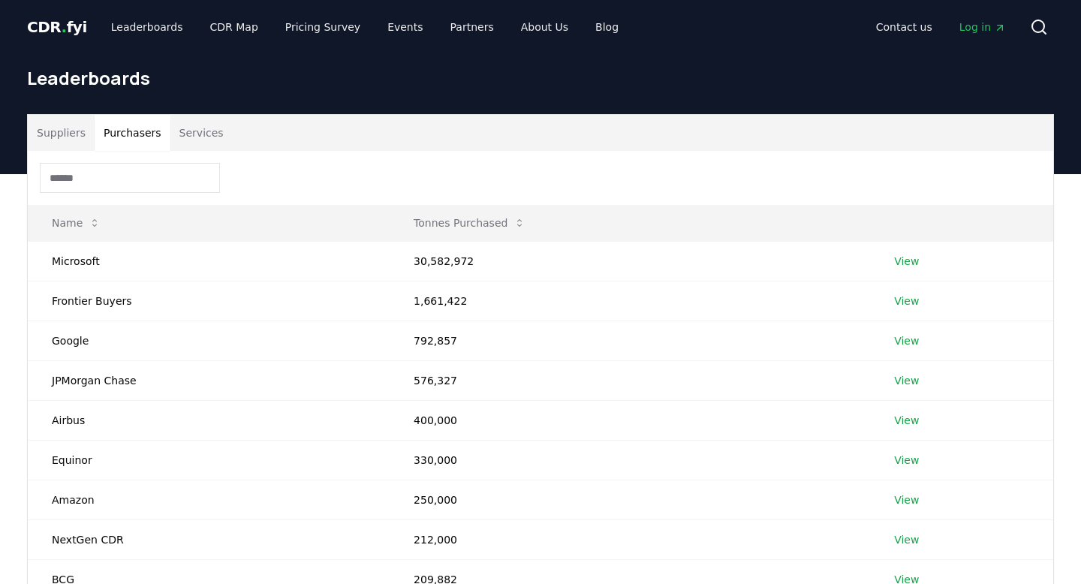
click at [440, 155] on div at bounding box center [540, 178] width 1025 height 54
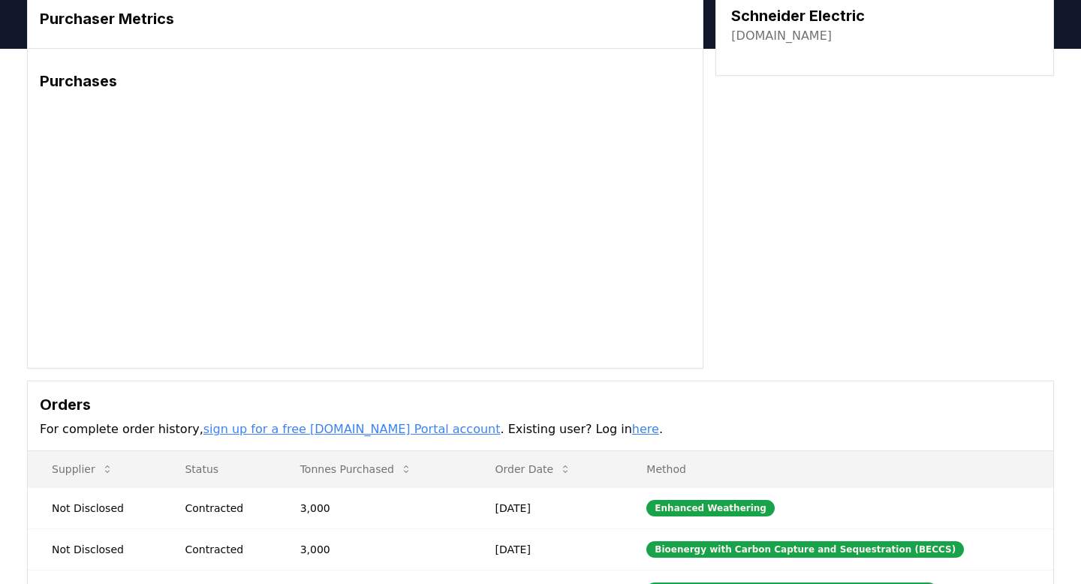
scroll to position [209, 0]
